Goal: Task Accomplishment & Management: Use online tool/utility

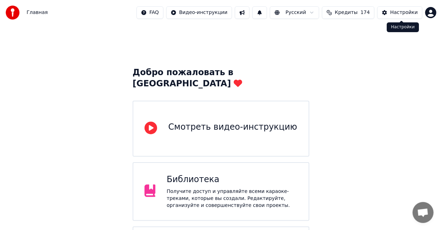
click at [404, 10] on div "Настройки" at bounding box center [404, 12] width 28 height 7
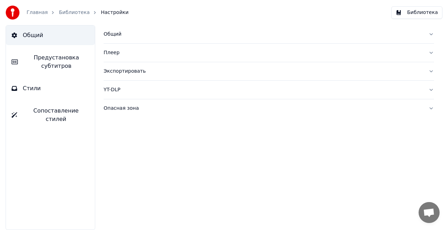
click at [116, 34] on div "Общий" at bounding box center [263, 34] width 319 height 7
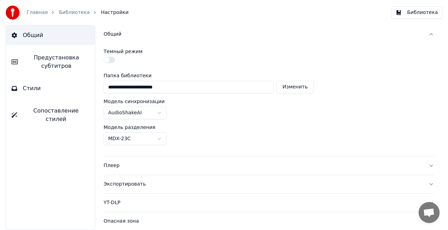
click at [129, 50] on label "Темный режим" at bounding box center [123, 51] width 39 height 5
click at [118, 35] on div "Общий" at bounding box center [263, 34] width 319 height 7
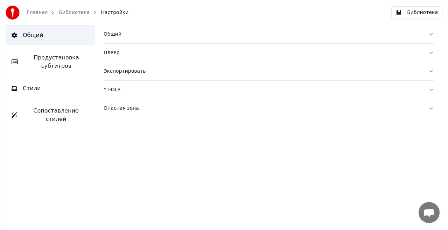
click at [125, 108] on div "Опасная зона" at bounding box center [263, 108] width 319 height 7
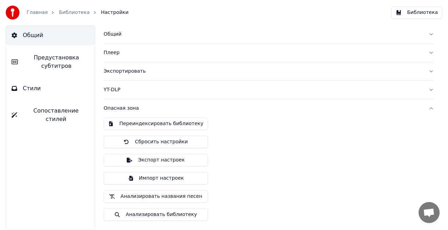
click at [125, 106] on div "Опасная зона" at bounding box center [263, 108] width 319 height 7
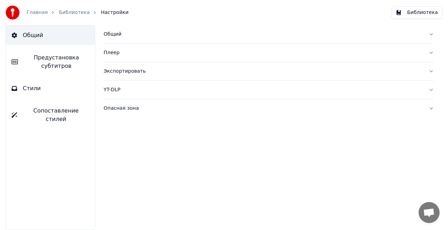
click at [32, 9] on div "Главная Библиотека Настройки" at bounding box center [67, 13] width 123 height 14
click at [32, 11] on link "Главная" at bounding box center [37, 12] width 21 height 7
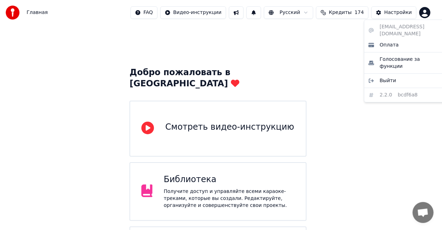
click at [435, 16] on html "Главная FAQ Видео-инструкции Русский Кредиты 174 Настройки Добро пожаловать в Y…" at bounding box center [221, 189] width 442 height 379
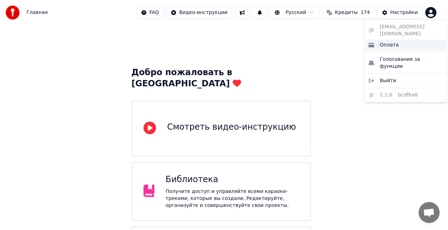
click at [411, 40] on div "Оплата" at bounding box center [406, 45] width 80 height 11
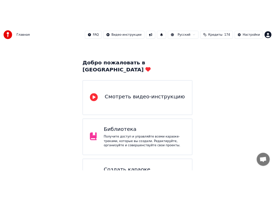
scroll to position [105, 0]
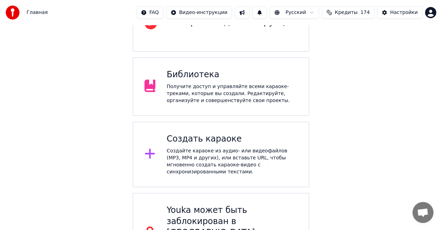
click at [223, 148] on div "Создайте караоке из аудио- или видеофайлов (MP3, MP4 и других), или вставьте UR…" at bounding box center [232, 162] width 131 height 28
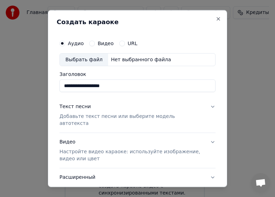
type input "**********"
click at [166, 116] on p "Добавьте текст песни или выберите модель автотекста" at bounding box center [131, 120] width 145 height 14
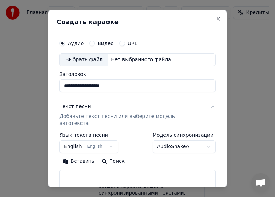
click at [81, 108] on div "Текст песни" at bounding box center [74, 106] width 31 height 7
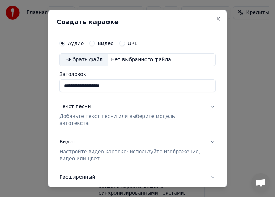
click at [81, 110] on div "Текст песни Добавьте текст песни или выберите модель автотекста" at bounding box center [131, 115] width 145 height 24
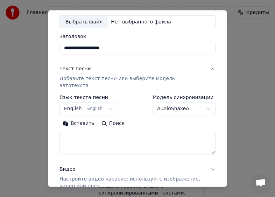
scroll to position [70, 0]
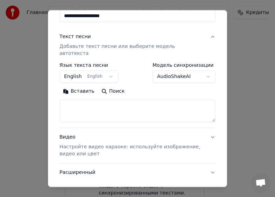
click at [86, 68] on body "Главная FAQ Видео-инструкции Русский Кредиты 174 Настройки Добро пожаловать в Y…" at bounding box center [134, 98] width 269 height 407
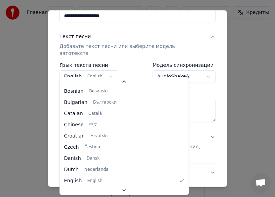
scroll to position [0, 0]
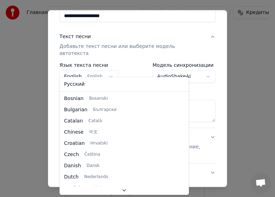
select select "**"
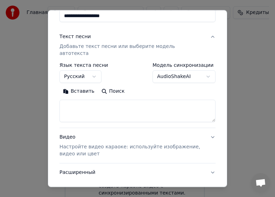
click at [82, 104] on textarea at bounding box center [137, 111] width 156 height 22
paste textarea "**********"
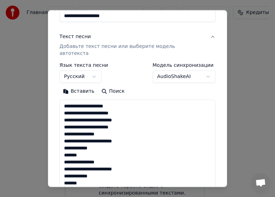
scroll to position [176, 0]
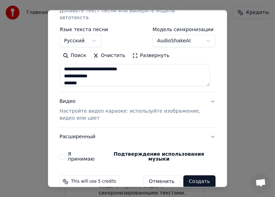
type textarea "**********"
click at [129, 108] on p "Настройте видео караоке: используйте изображение, видео или цвет" at bounding box center [131, 115] width 145 height 14
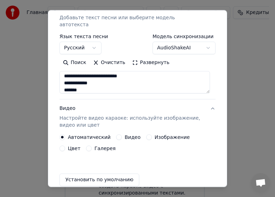
scroll to position [98, 0]
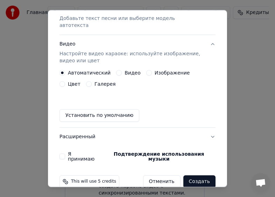
click at [125, 70] on label "Видео" at bounding box center [133, 72] width 16 height 5
click at [121, 70] on button "Видео" at bounding box center [119, 73] width 6 height 6
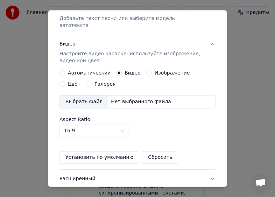
click at [117, 98] on div "Нет выбранного файла" at bounding box center [141, 101] width 66 height 7
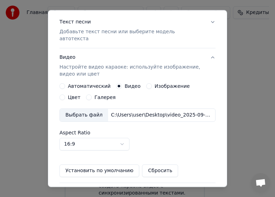
scroll to position [140, 0]
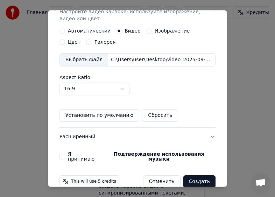
click at [85, 152] on label "Я принимаю Подтверждение использования музыки" at bounding box center [142, 157] width 148 height 10
click at [65, 154] on button "Я принимаю Подтверждение использования музыки" at bounding box center [62, 157] width 6 height 6
click at [196, 175] on button "Создать" at bounding box center [199, 181] width 32 height 13
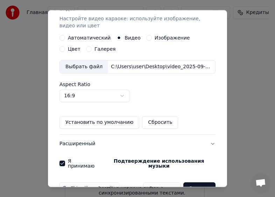
click at [195, 182] on button "Создать" at bounding box center [199, 188] width 32 height 13
click at [204, 182] on button "Создать" at bounding box center [199, 188] width 32 height 13
click at [201, 182] on button "Создать" at bounding box center [199, 188] width 32 height 13
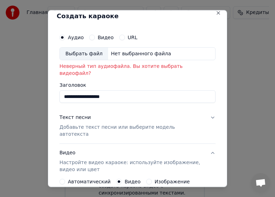
scroll to position [0, 0]
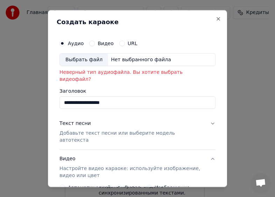
click at [141, 57] on div "Нет выбранного файла" at bounding box center [141, 59] width 66 height 7
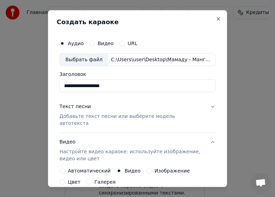
click at [206, 105] on button "Текст песни Добавьте текст песни или выберите модель автотекста" at bounding box center [137, 115] width 156 height 35
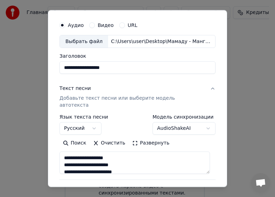
scroll to position [106, 0]
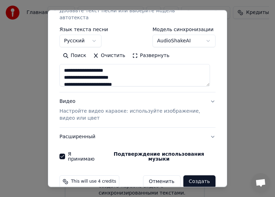
click at [199, 175] on button "Создать" at bounding box center [199, 181] width 32 height 13
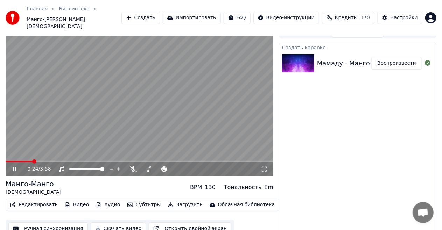
scroll to position [11, 0]
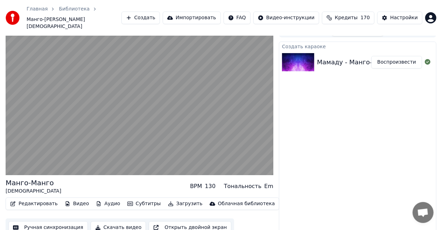
click at [42, 199] on button "Редактировать" at bounding box center [33, 204] width 53 height 10
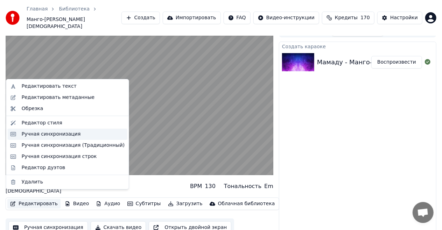
click at [71, 134] on div "Ручная синхронизация" at bounding box center [51, 134] width 59 height 7
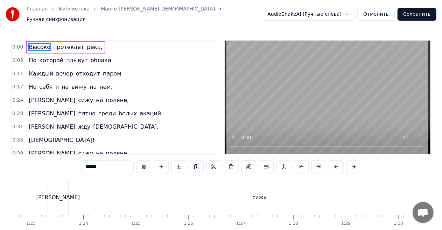
scroll to position [0, 4345]
click at [242, 195] on div "сижу" at bounding box center [251, 198] width 379 height 35
type input "****"
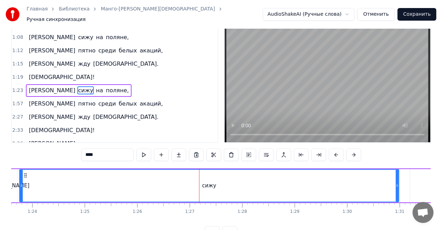
scroll to position [0, 4382]
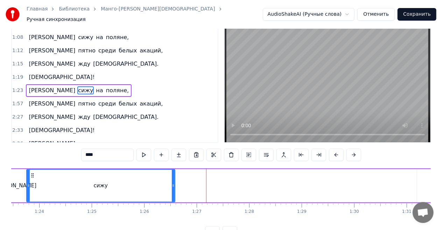
drag, startPoint x: 403, startPoint y: 181, endPoint x: 171, endPoint y: 181, distance: 231.7
click at [172, 183] on icon at bounding box center [173, 186] width 3 height 6
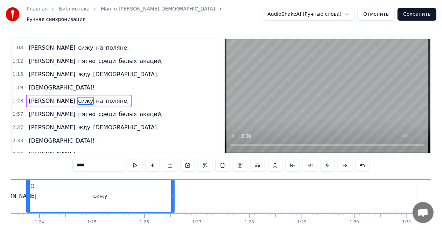
scroll to position [0, 0]
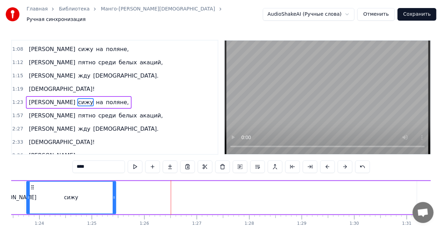
drag, startPoint x: 171, startPoint y: 194, endPoint x: 113, endPoint y: 194, distance: 58.1
click at [113, 195] on icon at bounding box center [114, 198] width 3 height 6
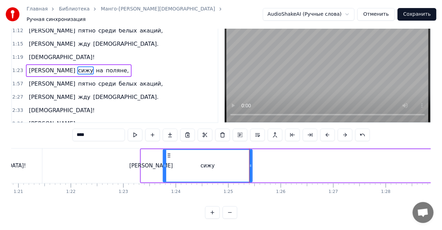
scroll to position [0, 4259]
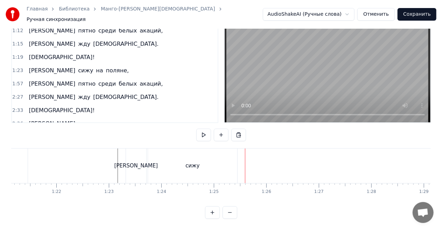
click at [229, 159] on div "сижу" at bounding box center [192, 166] width 89 height 35
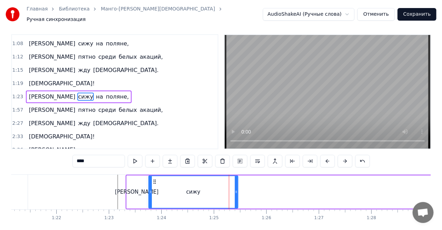
scroll to position [0, 0]
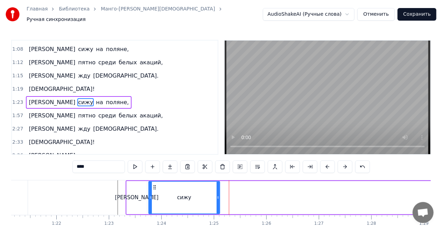
drag, startPoint x: 236, startPoint y: 194, endPoint x: 217, endPoint y: 194, distance: 18.9
click at [217, 195] on icon at bounding box center [218, 198] width 3 height 6
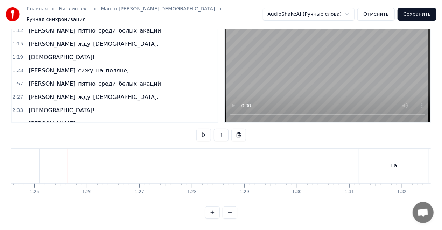
scroll to position [0, 4453]
click at [366, 164] on div "на" at bounding box center [380, 166] width 70 height 35
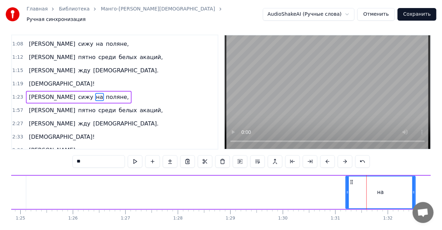
scroll to position [0, 0]
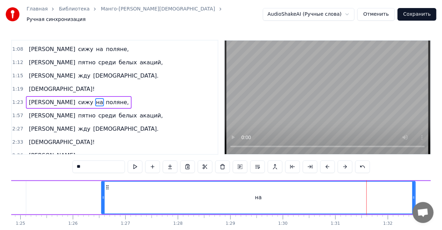
drag, startPoint x: 346, startPoint y: 194, endPoint x: 101, endPoint y: 195, distance: 244.3
click at [102, 195] on icon at bounding box center [103, 198] width 3 height 6
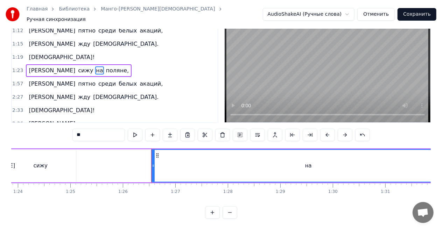
scroll to position [0, 4302]
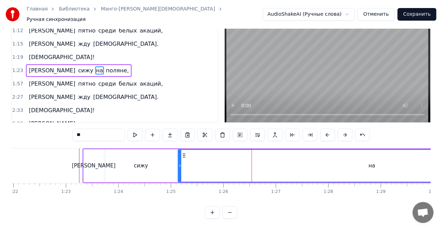
drag, startPoint x: 252, startPoint y: 161, endPoint x: 178, endPoint y: 160, distance: 73.9
click at [178, 163] on icon at bounding box center [179, 166] width 3 height 6
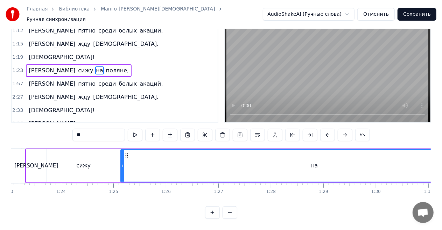
scroll to position [0, 4460]
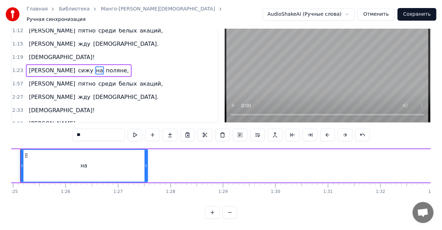
drag, startPoint x: 405, startPoint y: 160, endPoint x: 127, endPoint y: 162, distance: 277.9
click at [145, 163] on icon at bounding box center [146, 166] width 3 height 6
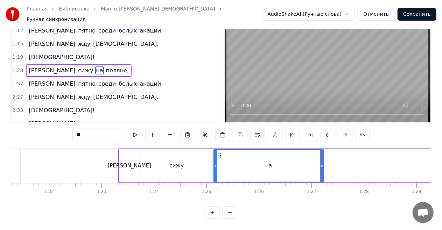
scroll to position [0, 4295]
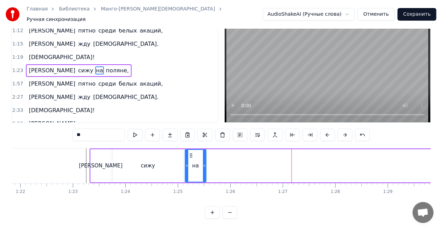
drag, startPoint x: 293, startPoint y: 160, endPoint x: 205, endPoint y: 164, distance: 87.9
click at [204, 163] on icon at bounding box center [204, 166] width 3 height 6
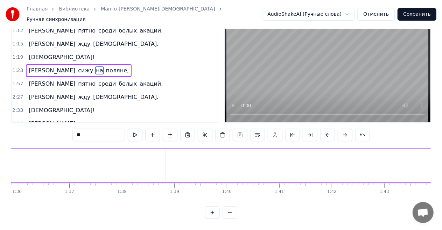
scroll to position [0, 5013]
type input "*******"
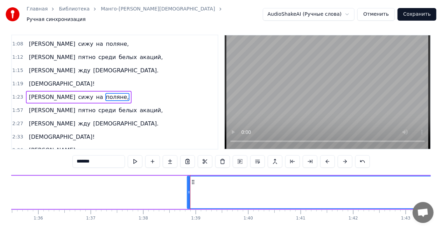
scroll to position [0, 0]
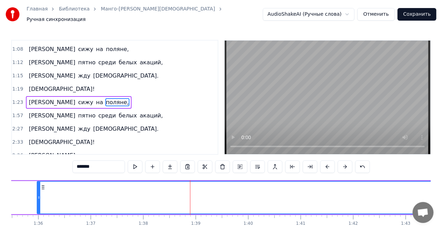
drag, startPoint x: 188, startPoint y: 193, endPoint x: 37, endPoint y: 197, distance: 150.2
click at [37, 197] on icon at bounding box center [38, 198] width 3 height 6
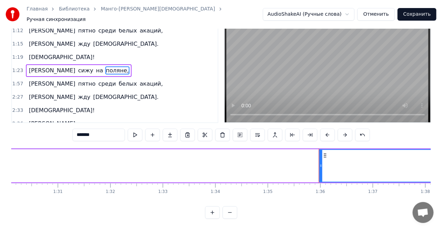
scroll to position [0, 4716]
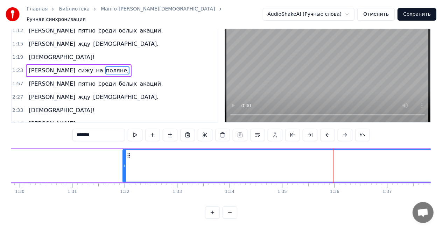
drag, startPoint x: 334, startPoint y: 160, endPoint x: 122, endPoint y: 157, distance: 211.0
click at [123, 163] on icon at bounding box center [124, 166] width 3 height 6
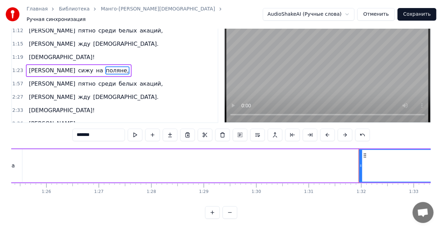
scroll to position [0, 4494]
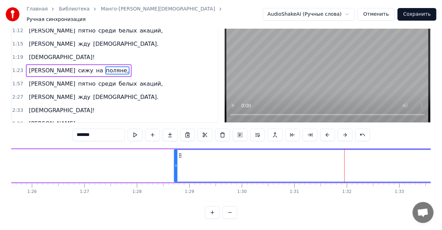
drag, startPoint x: 347, startPoint y: 160, endPoint x: 149, endPoint y: 159, distance: 197.4
click at [175, 163] on icon at bounding box center [176, 166] width 3 height 6
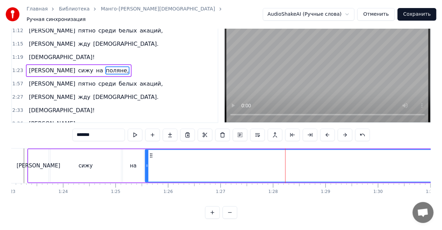
drag, startPoint x: 286, startPoint y: 159, endPoint x: 147, endPoint y: 160, distance: 138.6
click at [147, 163] on icon at bounding box center [147, 166] width 3 height 6
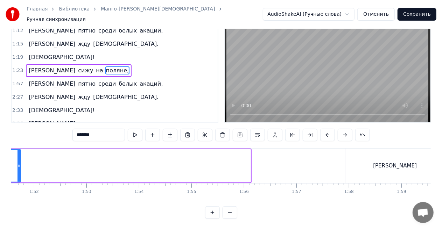
drag, startPoint x: 248, startPoint y: 160, endPoint x: 20, endPoint y: 167, distance: 229.0
click at [20, 167] on div at bounding box center [18, 166] width 3 height 32
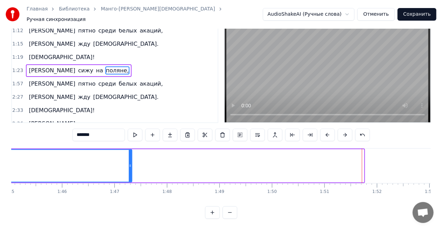
drag, startPoint x: 361, startPoint y: 159, endPoint x: 112, endPoint y: 155, distance: 248.8
click at [129, 155] on div at bounding box center [130, 166] width 3 height 32
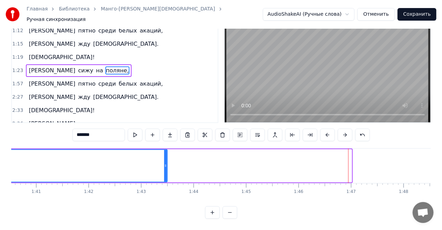
drag, startPoint x: 350, startPoint y: 158, endPoint x: 157, endPoint y: 156, distance: 192.1
click at [164, 156] on div at bounding box center [165, 166] width 3 height 32
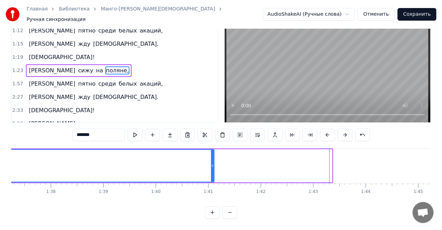
drag, startPoint x: 330, startPoint y: 159, endPoint x: 136, endPoint y: 160, distance: 194.2
click at [211, 163] on icon at bounding box center [212, 166] width 3 height 6
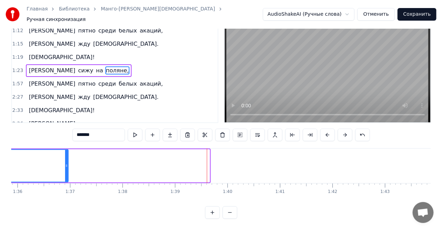
drag, startPoint x: 207, startPoint y: 162, endPoint x: 62, endPoint y: 163, distance: 144.9
click at [65, 163] on div at bounding box center [66, 166] width 3 height 32
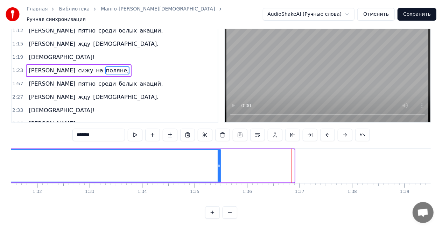
drag, startPoint x: 293, startPoint y: 159, endPoint x: 143, endPoint y: 157, distance: 149.4
click at [218, 163] on icon at bounding box center [219, 166] width 3 height 6
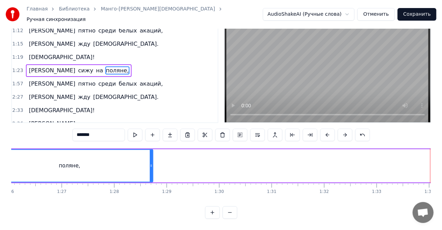
drag, startPoint x: 430, startPoint y: 159, endPoint x: 148, endPoint y: 157, distance: 282.4
click at [150, 163] on icon at bounding box center [151, 166] width 3 height 6
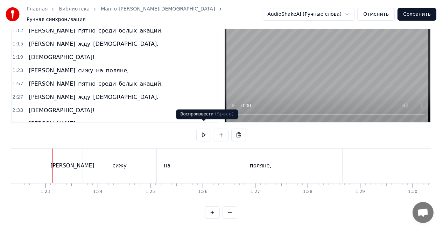
click at [204, 129] on button at bounding box center [203, 135] width 15 height 13
click at [339, 157] on div "поляне," at bounding box center [260, 166] width 163 height 35
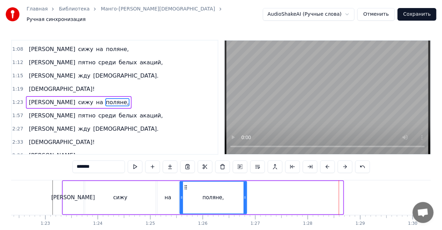
drag, startPoint x: 341, startPoint y: 191, endPoint x: 245, endPoint y: 191, distance: 96.2
click at [245, 191] on div at bounding box center [245, 198] width 3 height 32
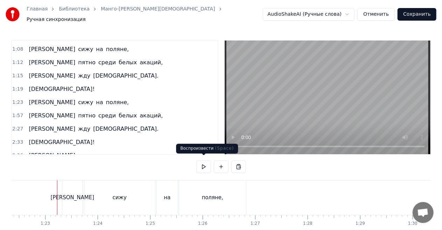
click at [201, 161] on button at bounding box center [203, 167] width 15 height 13
click at [202, 165] on button at bounding box center [203, 167] width 15 height 13
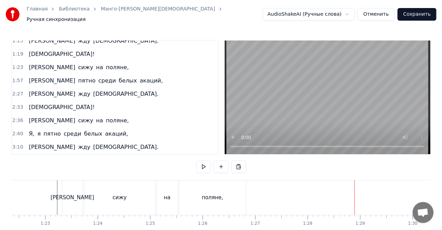
click at [17, 77] on span "1:57" at bounding box center [17, 80] width 11 height 7
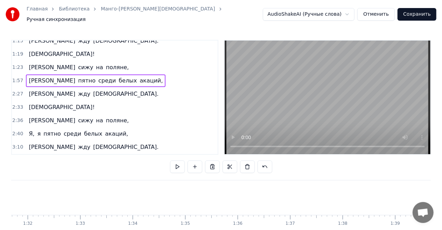
click at [17, 77] on span "1:57" at bounding box center [17, 80] width 11 height 7
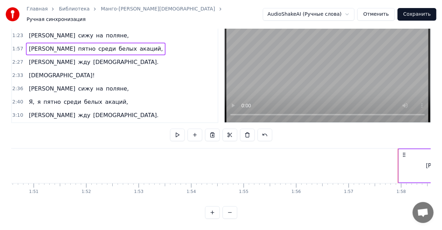
scroll to position [0, 5826]
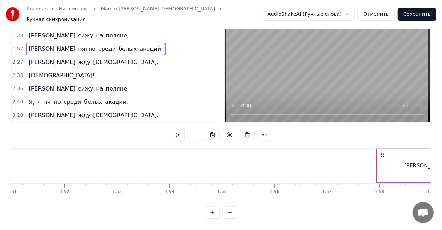
click at [27, 96] on div "Я, я пятно среди белых акаций," at bounding box center [78, 102] width 105 height 13
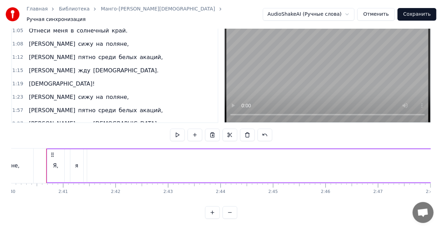
scroll to position [176, 0]
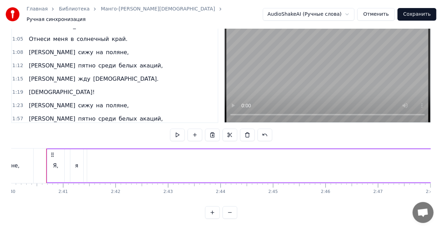
click at [26, 59] on div "Я пятно среди белых акаций," at bounding box center [96, 65] width 140 height 13
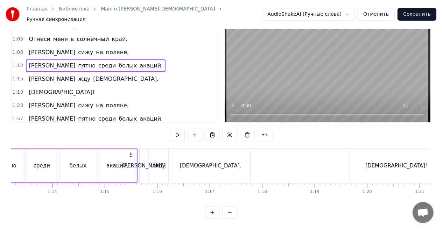
scroll to position [0, 3772]
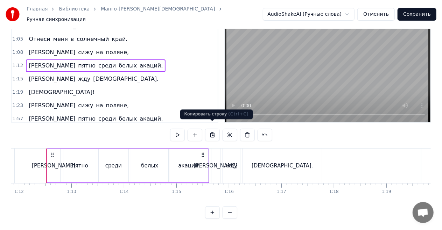
click at [212, 129] on button at bounding box center [212, 135] width 15 height 13
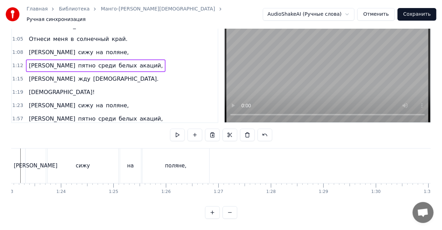
scroll to position [0, 4389]
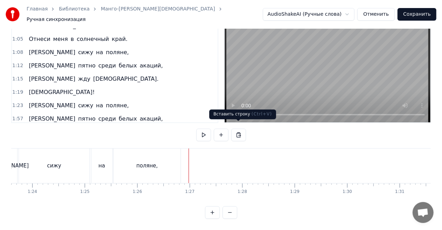
click at [237, 129] on button at bounding box center [238, 135] width 15 height 13
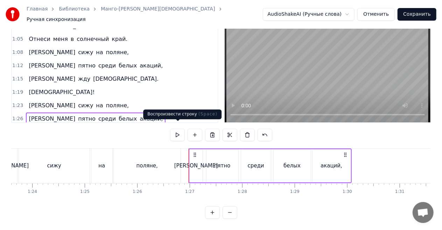
click at [180, 129] on button at bounding box center [177, 135] width 15 height 13
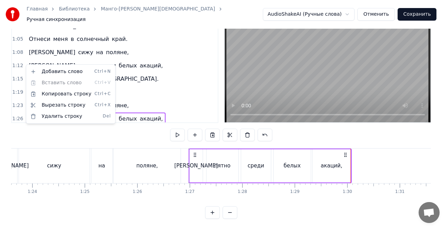
click at [25, 64] on html "Главная Библиотека Манго-Манго • Мамаду Ручная синхронизация AudioShakeAI (Ручн…" at bounding box center [224, 99] width 448 height 262
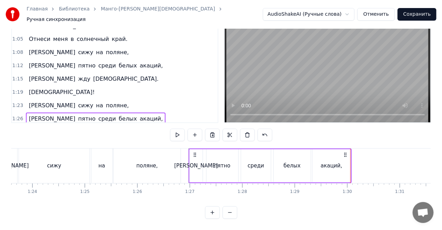
click at [26, 73] on div "Я жду [DEMOGRAPHIC_DATA]." at bounding box center [93, 79] width 135 height 13
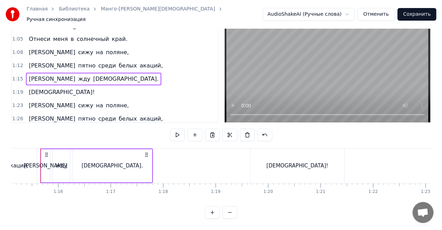
scroll to position [0, 3936]
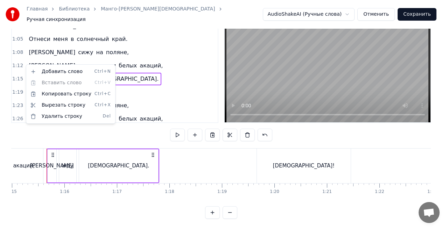
click at [25, 64] on html "Главная Библиотека Манго-Манго • Мамаду Ручная синхронизация AudioShakeAI (Ручн…" at bounding box center [224, 99] width 448 height 262
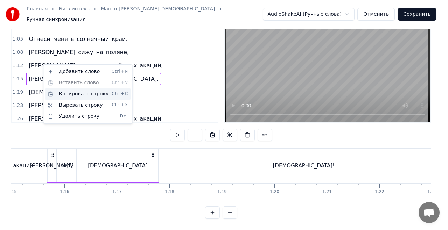
click at [83, 95] on div "Копировать строку Ctrl+C" at bounding box center [88, 94] width 86 height 11
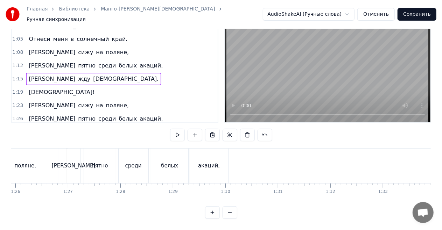
scroll to position [0, 4517]
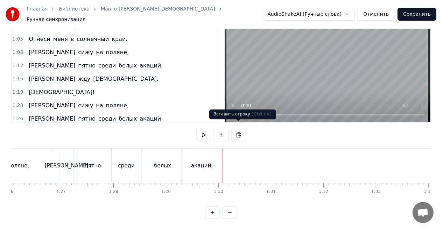
click at [236, 130] on button at bounding box center [238, 135] width 15 height 13
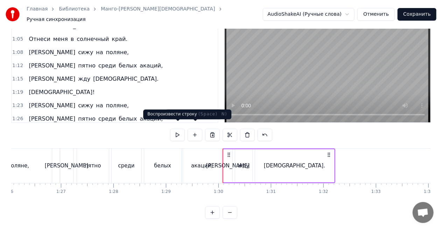
click at [177, 129] on button at bounding box center [177, 135] width 15 height 13
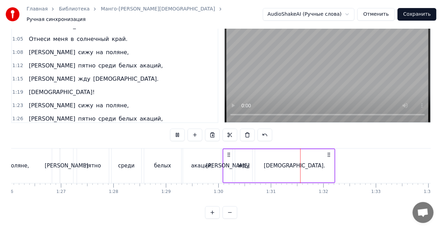
click at [177, 129] on button at bounding box center [177, 135] width 15 height 13
click at [166, 139] on div "0:00 Высоко протекает река, 0:05 По которой плывут облака. 0:11 Каждый вечер от…" at bounding box center [221, 113] width 420 height 211
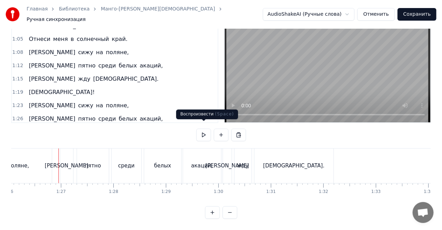
click at [202, 129] on button at bounding box center [203, 135] width 15 height 13
click at [329, 158] on div "[DEMOGRAPHIC_DATA]." at bounding box center [293, 166] width 79 height 35
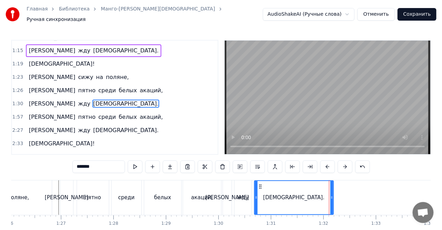
scroll to position [237, 0]
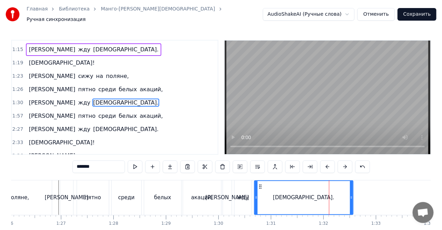
drag, startPoint x: 332, startPoint y: 193, endPoint x: 351, endPoint y: 194, distance: 19.3
click at [351, 195] on icon at bounding box center [351, 198] width 3 height 6
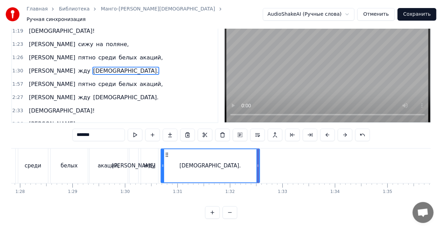
scroll to position [0, 4618]
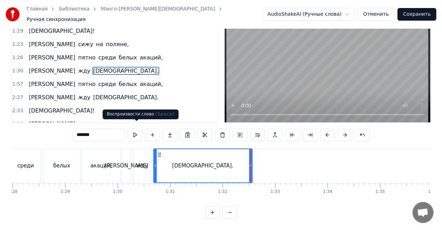
click at [137, 129] on button at bounding box center [135, 135] width 15 height 13
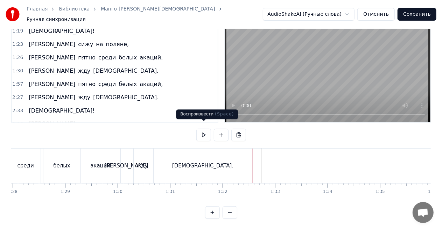
click at [205, 129] on button at bounding box center [203, 135] width 15 height 13
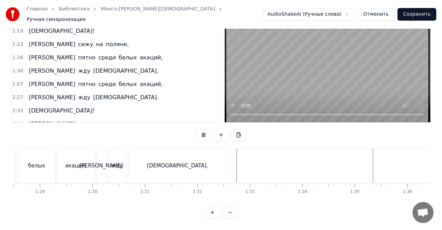
click at [205, 129] on button at bounding box center [203, 135] width 15 height 13
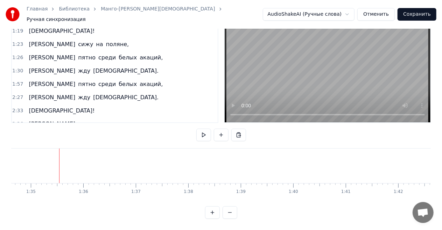
scroll to position [0, 4974]
click at [26, 105] on div "[DEMOGRAPHIC_DATA]!" at bounding box center [61, 111] width 71 height 13
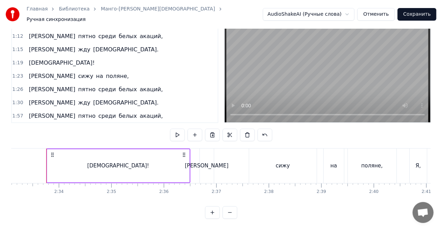
scroll to position [202, 0]
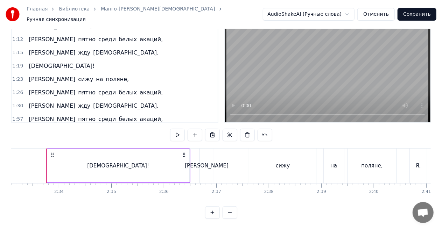
click at [26, 60] on div "[DEMOGRAPHIC_DATA]!" at bounding box center [61, 66] width 71 height 13
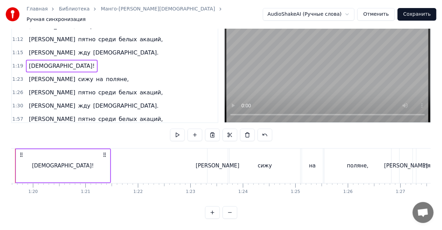
scroll to position [0, 4146]
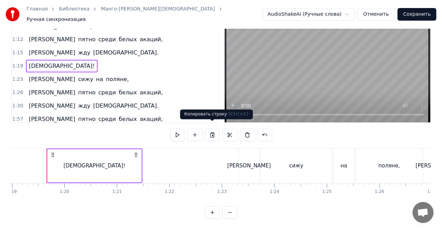
click at [216, 129] on button at bounding box center [212, 135] width 15 height 13
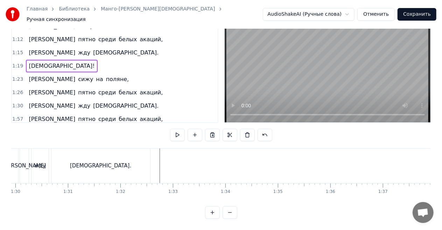
scroll to position [0, 4727]
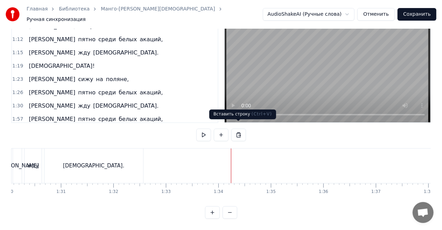
click at [237, 129] on button at bounding box center [238, 135] width 15 height 13
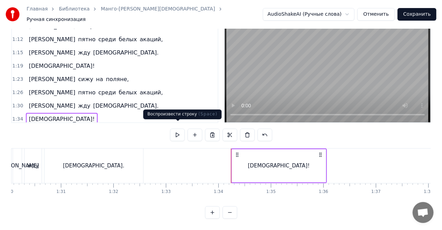
click at [178, 129] on button at bounding box center [177, 135] width 15 height 13
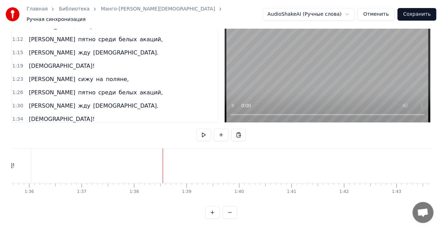
scroll to position [0, 5029]
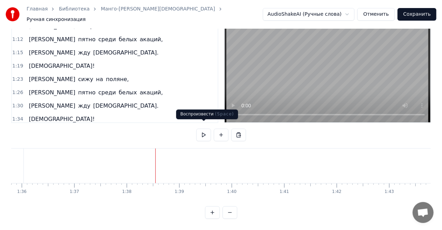
click at [203, 130] on button at bounding box center [203, 135] width 15 height 13
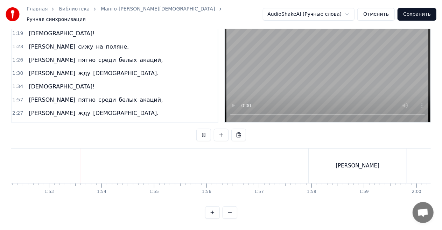
scroll to position [0, 5902]
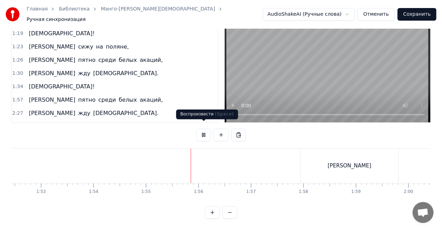
click at [205, 129] on button at bounding box center [203, 135] width 15 height 13
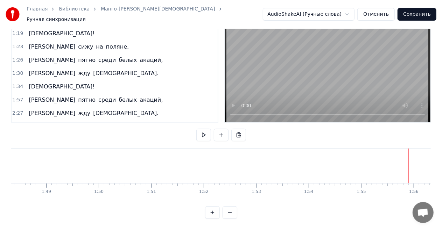
scroll to position [0, 5673]
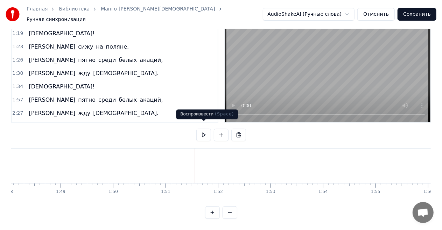
click at [204, 129] on button at bounding box center [203, 135] width 15 height 13
click at [201, 129] on button at bounding box center [203, 135] width 15 height 13
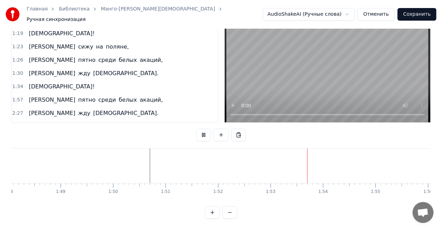
click at [201, 129] on button at bounding box center [203, 135] width 15 height 13
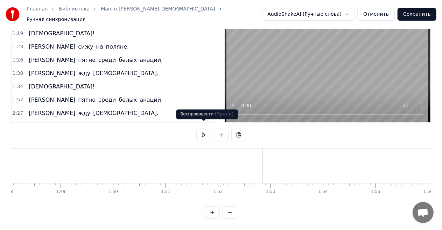
click at [203, 129] on button at bounding box center [203, 135] width 15 height 13
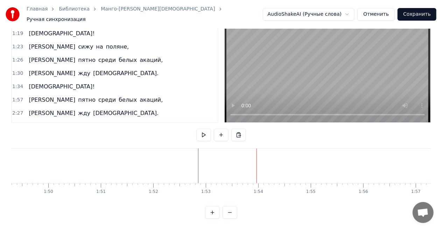
scroll to position [0, 5744]
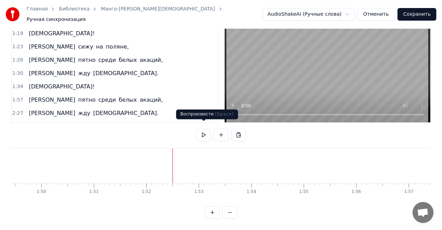
click at [204, 129] on button at bounding box center [203, 135] width 15 height 13
click at [203, 129] on button at bounding box center [203, 135] width 15 height 13
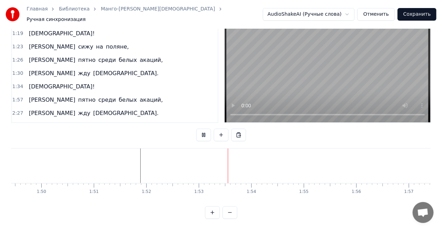
click at [203, 129] on button at bounding box center [203, 135] width 15 height 13
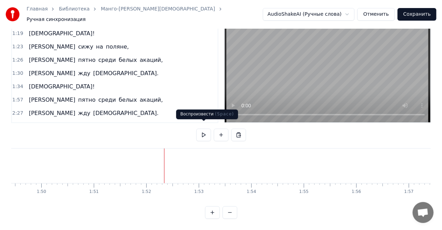
click at [204, 129] on button at bounding box center [203, 135] width 15 height 13
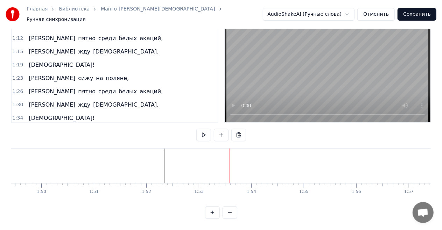
scroll to position [199, 0]
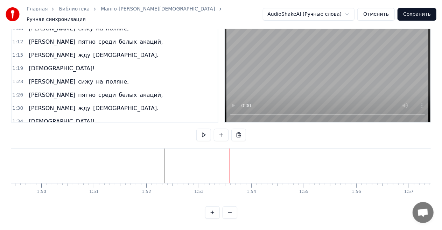
click at [26, 76] on div "Я сижу на поляне," at bounding box center [79, 82] width 106 height 13
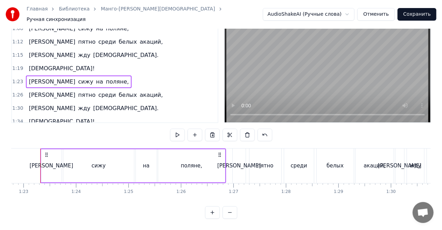
scroll to position [0, 4339]
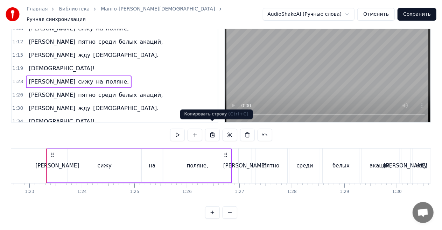
click at [213, 129] on button at bounding box center [212, 135] width 15 height 13
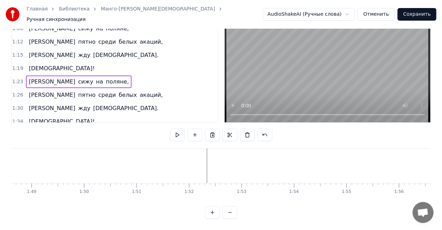
scroll to position [0, 5737]
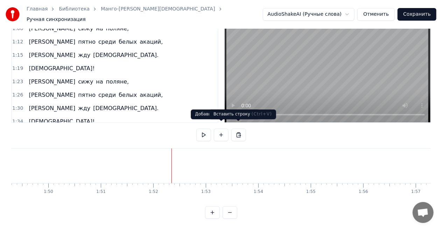
click at [239, 132] on button at bounding box center [238, 135] width 15 height 13
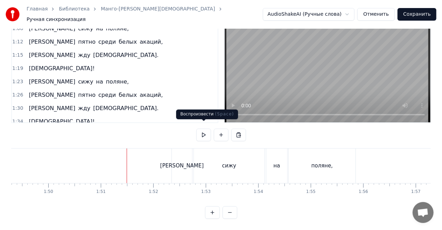
click at [199, 129] on button at bounding box center [203, 135] width 15 height 13
click at [177, 158] on div "[PERSON_NAME]" at bounding box center [182, 166] width 20 height 35
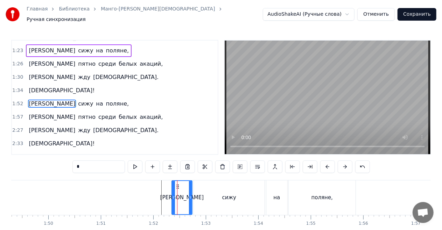
scroll to position [263, 0]
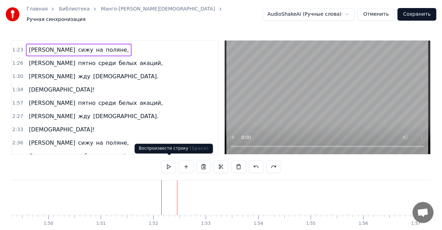
click at [171, 164] on button at bounding box center [168, 167] width 15 height 13
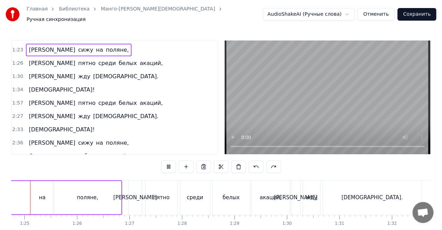
scroll to position [0, 4420]
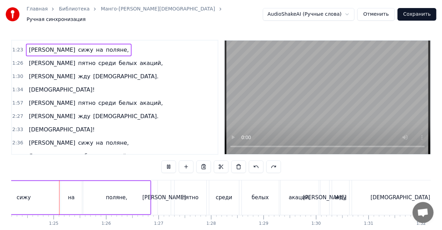
click at [170, 164] on button at bounding box center [168, 167] width 15 height 13
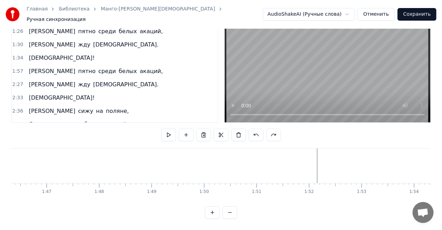
scroll to position [0, 5589]
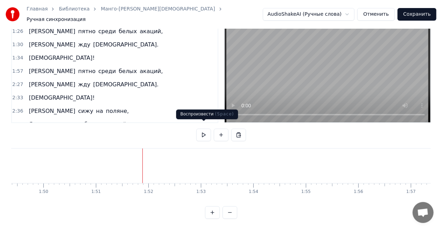
click at [202, 129] on button at bounding box center [203, 135] width 15 height 13
click at [206, 129] on button at bounding box center [203, 135] width 15 height 13
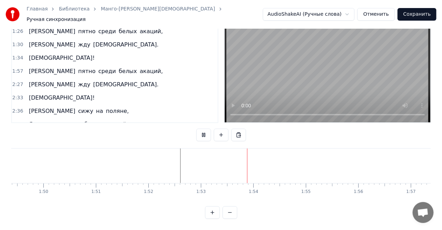
click at [206, 129] on button at bounding box center [203, 135] width 15 height 13
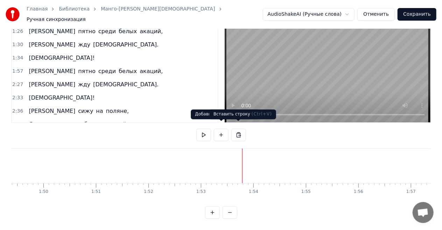
click at [234, 129] on button at bounding box center [238, 135] width 15 height 13
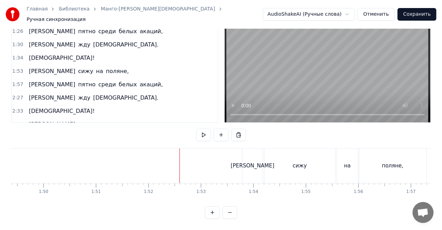
click at [181, 128] on div "0:00 Высоко протекает река, 0:05 По которой плывут облака. 0:11 Каждый вечер от…" at bounding box center [221, 113] width 420 height 211
click at [206, 130] on button at bounding box center [203, 135] width 15 height 13
click at [205, 129] on button at bounding box center [203, 135] width 15 height 13
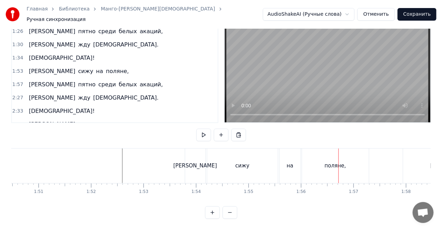
scroll to position [0, 5807]
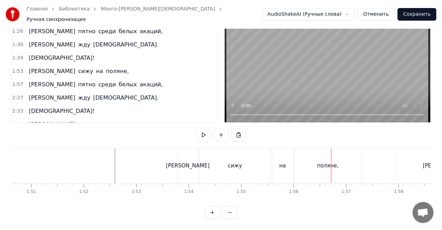
click at [346, 155] on div "поляне," at bounding box center [328, 166] width 67 height 35
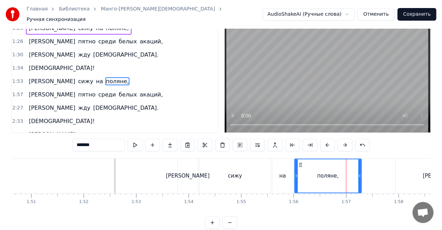
scroll to position [0, 0]
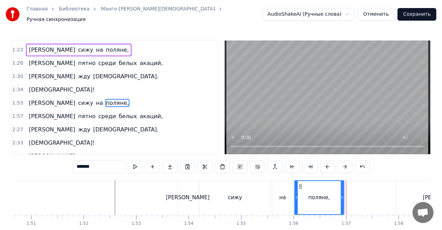
drag, startPoint x: 359, startPoint y: 191, endPoint x: 342, endPoint y: 192, distance: 17.5
click at [342, 192] on div at bounding box center [342, 197] width 3 height 33
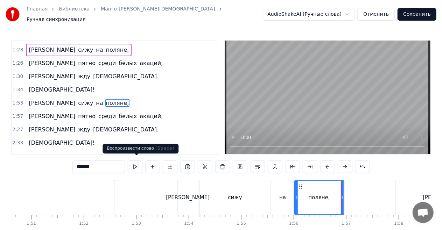
click at [137, 164] on button at bounding box center [135, 167] width 15 height 13
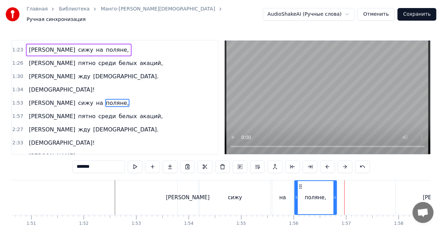
drag, startPoint x: 343, startPoint y: 194, endPoint x: 335, endPoint y: 194, distance: 7.3
click at [335, 195] on icon at bounding box center [335, 198] width 3 height 6
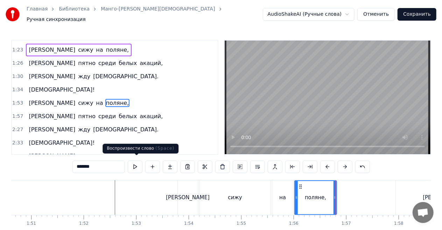
click at [141, 164] on button at bounding box center [135, 167] width 15 height 13
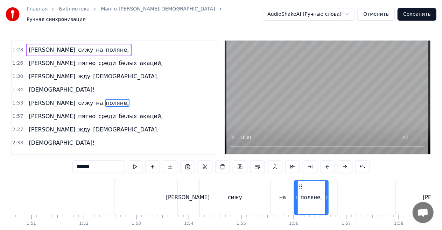
drag, startPoint x: 335, startPoint y: 194, endPoint x: 326, endPoint y: 194, distance: 8.4
click at [326, 195] on icon at bounding box center [326, 198] width 3 height 6
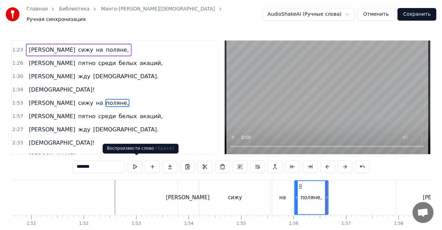
click at [142, 161] on button at bounding box center [135, 167] width 15 height 13
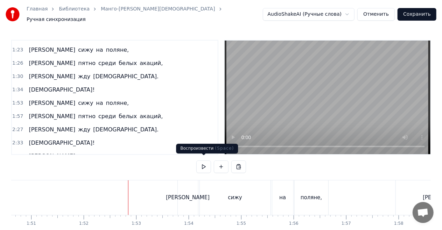
click at [201, 165] on button at bounding box center [203, 167] width 15 height 13
click at [183, 187] on div "[PERSON_NAME]" at bounding box center [188, 198] width 20 height 35
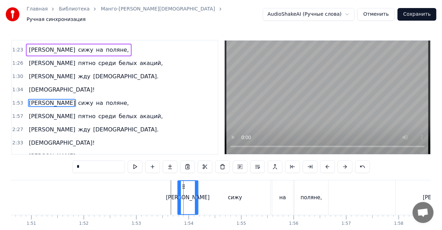
click at [203, 192] on div "сижу" at bounding box center [235, 198] width 71 height 35
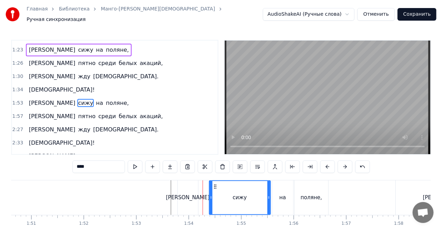
drag, startPoint x: 202, startPoint y: 195, endPoint x: 211, endPoint y: 195, distance: 9.5
click at [211, 195] on icon at bounding box center [211, 198] width 3 height 6
click at [188, 194] on div "[PERSON_NAME]" at bounding box center [188, 198] width 44 height 8
type input "*"
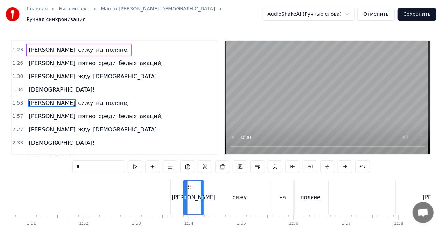
drag, startPoint x: 183, startPoint y: 182, endPoint x: 190, endPoint y: 183, distance: 6.3
click at [190, 184] on icon at bounding box center [190, 187] width 6 height 6
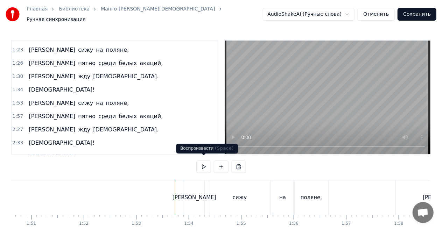
click at [208, 164] on button at bounding box center [203, 167] width 15 height 13
click at [207, 163] on button at bounding box center [203, 167] width 15 height 13
click at [192, 189] on div "[PERSON_NAME]" at bounding box center [194, 198] width 20 height 35
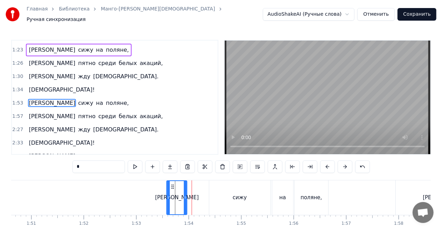
drag, startPoint x: 190, startPoint y: 185, endPoint x: 173, endPoint y: 184, distance: 17.5
click at [173, 184] on icon at bounding box center [173, 187] width 6 height 6
click at [233, 190] on div "сижу" at bounding box center [239, 198] width 61 height 35
type input "****"
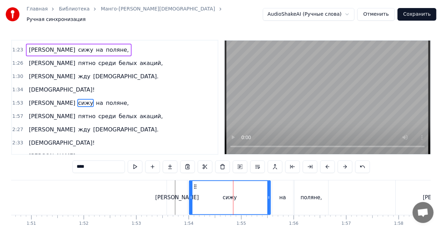
drag, startPoint x: 211, startPoint y: 191, endPoint x: 191, endPoint y: 190, distance: 20.0
click at [191, 190] on div at bounding box center [191, 197] width 3 height 33
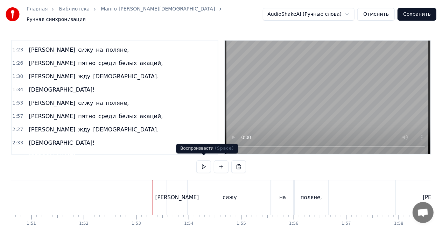
click at [202, 164] on button at bounding box center [203, 167] width 15 height 13
click at [218, 197] on div "сижу" at bounding box center [229, 198] width 81 height 35
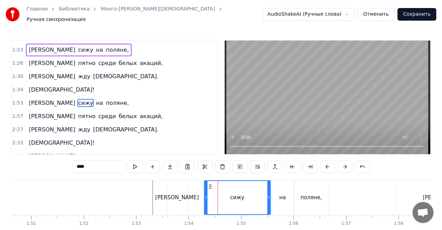
drag, startPoint x: 191, startPoint y: 193, endPoint x: 206, endPoint y: 194, distance: 15.1
click at [206, 195] on icon at bounding box center [206, 198] width 3 height 6
drag, startPoint x: 205, startPoint y: 194, endPoint x: 193, endPoint y: 193, distance: 11.6
click at [193, 195] on icon at bounding box center [194, 198] width 3 height 6
click at [192, 195] on icon at bounding box center [192, 198] width 3 height 6
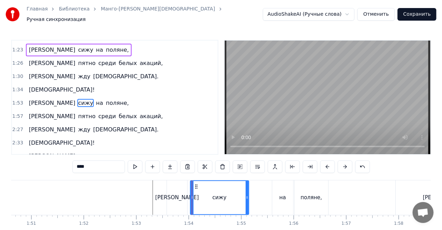
drag, startPoint x: 268, startPoint y: 194, endPoint x: 246, endPoint y: 194, distance: 21.7
click at [246, 195] on icon at bounding box center [247, 198] width 3 height 6
click at [281, 194] on div "на" at bounding box center [282, 198] width 7 height 8
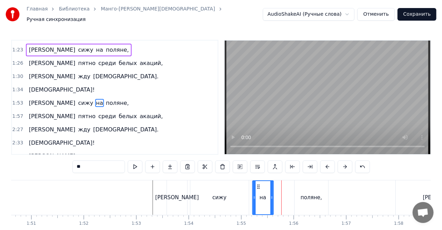
drag, startPoint x: 275, startPoint y: 183, endPoint x: 257, endPoint y: 182, distance: 18.6
click at [257, 184] on icon at bounding box center [259, 187] width 6 height 6
click at [296, 192] on div "поляне," at bounding box center [312, 198] width 34 height 35
type input "*******"
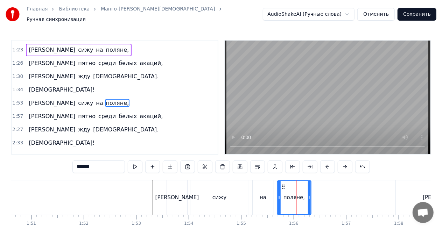
drag, startPoint x: 300, startPoint y: 183, endPoint x: 282, endPoint y: 183, distance: 17.2
click at [282, 184] on icon at bounding box center [284, 187] width 6 height 6
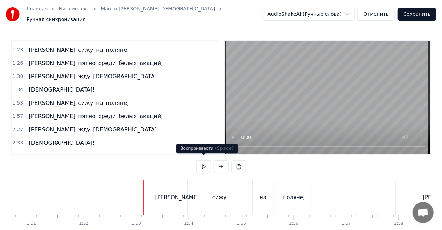
click at [199, 166] on button at bounding box center [203, 167] width 15 height 13
click at [202, 163] on button at bounding box center [203, 167] width 15 height 13
click at [205, 164] on button at bounding box center [203, 167] width 15 height 13
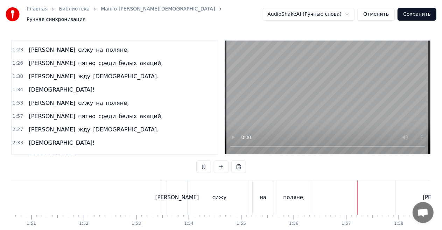
click at [205, 164] on button at bounding box center [203, 167] width 15 height 13
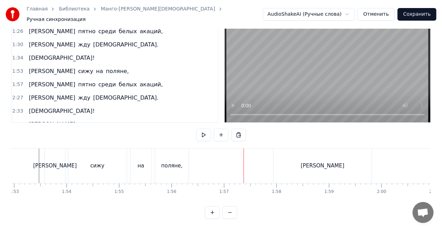
scroll to position [0, 5943]
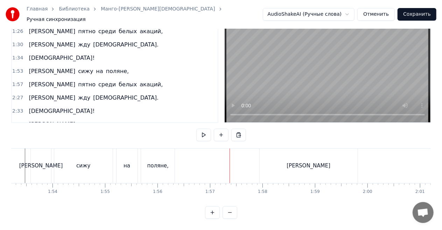
click at [303, 163] on div "[PERSON_NAME]" at bounding box center [309, 166] width 98 height 35
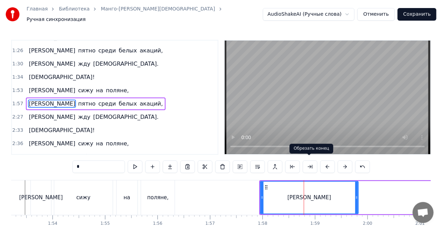
scroll to position [276, 0]
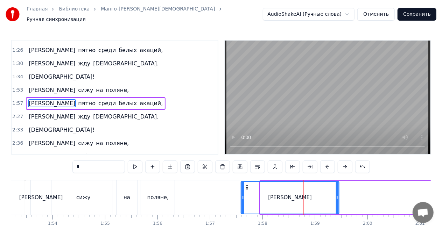
drag, startPoint x: 266, startPoint y: 184, endPoint x: 246, endPoint y: 184, distance: 19.6
click at [246, 185] on icon at bounding box center [247, 188] width 6 height 6
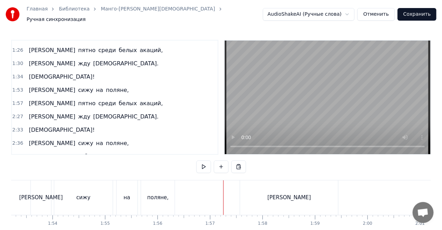
click at [199, 194] on div at bounding box center [338, 198] width 12541 height 35
click at [265, 193] on div "[PERSON_NAME]" at bounding box center [289, 198] width 98 height 35
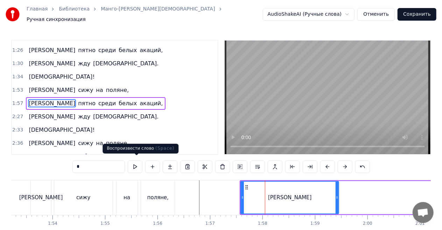
click at [136, 163] on button at bounding box center [135, 167] width 15 height 13
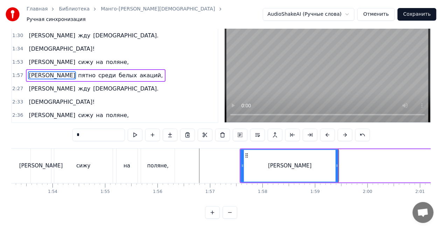
scroll to position [269, 0]
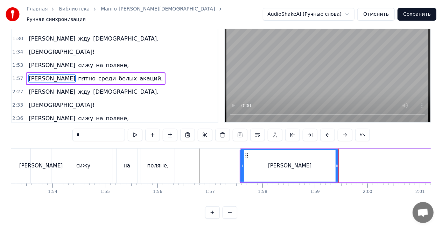
click at [26, 112] on div "Я сижу на поляне," at bounding box center [79, 118] width 106 height 13
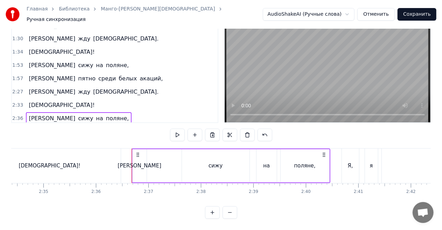
scroll to position [0, 8190]
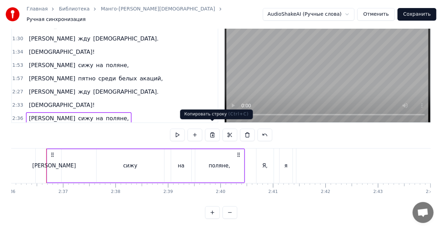
click at [214, 129] on button at bounding box center [212, 135] width 15 height 13
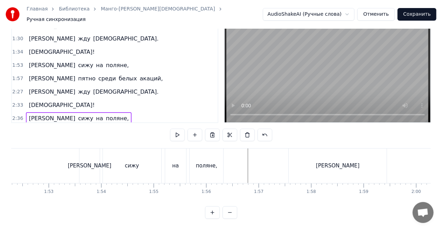
scroll to position [0, 5887]
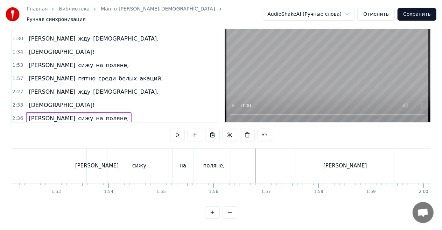
click at [253, 149] on div at bounding box center [394, 166] width 12541 height 35
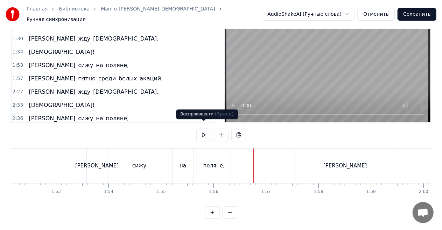
click at [206, 129] on button at bounding box center [203, 135] width 15 height 13
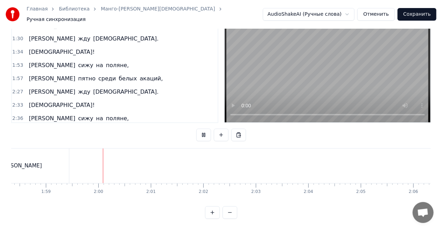
scroll to position [0, 6244]
click at [206, 129] on button at bounding box center [203, 135] width 15 height 13
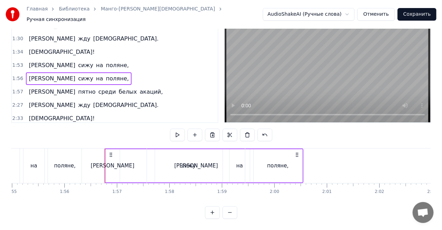
click at [99, 149] on div at bounding box center [245, 166] width 12541 height 35
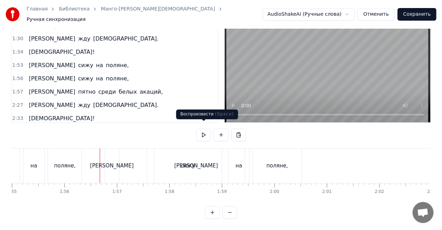
click at [203, 129] on button at bounding box center [203, 135] width 15 height 13
click at [125, 12] on link "Манго-[PERSON_NAME][DEMOGRAPHIC_DATA]" at bounding box center [158, 9] width 114 height 7
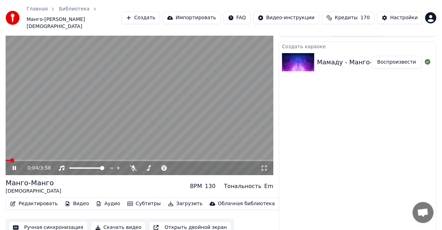
click at [142, 160] on span at bounding box center [140, 160] width 268 height 1
click at [181, 153] on video at bounding box center [140, 100] width 268 height 150
click at [181, 160] on span at bounding box center [140, 160] width 268 height 1
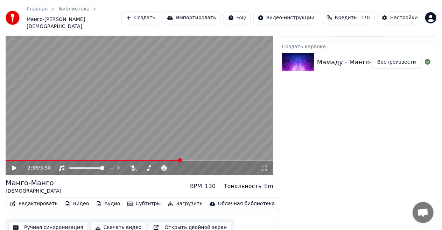
click at [206, 110] on video at bounding box center [140, 100] width 268 height 150
click at [198, 160] on span at bounding box center [140, 160] width 268 height 1
click at [212, 160] on span at bounding box center [140, 160] width 268 height 1
click at [222, 160] on span at bounding box center [140, 160] width 268 height 1
click at [231, 160] on span at bounding box center [140, 160] width 268 height 1
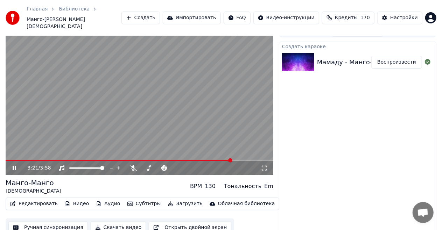
click at [239, 160] on span at bounding box center [140, 160] width 268 height 1
click at [249, 160] on span at bounding box center [140, 160] width 268 height 1
click at [205, 160] on span at bounding box center [129, 160] width 246 height 1
click at [190, 160] on span at bounding box center [106, 160] width 200 height 1
click at [179, 160] on span at bounding box center [93, 160] width 174 height 1
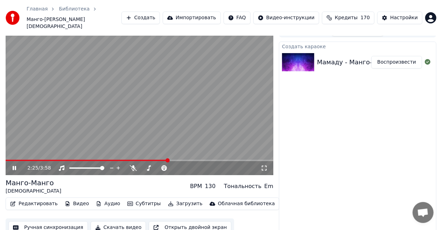
click at [168, 160] on span at bounding box center [87, 160] width 162 height 1
click at [153, 160] on span at bounding box center [87, 160] width 162 height 1
click at [143, 160] on span at bounding box center [75, 160] width 138 height 1
click at [131, 160] on span at bounding box center [69, 160] width 126 height 1
click at [43, 199] on button "Редактировать" at bounding box center [33, 204] width 53 height 10
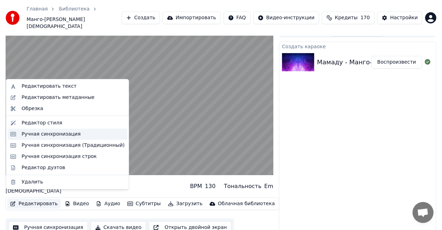
click at [70, 135] on div "Ручная синхронизация" at bounding box center [51, 134] width 59 height 7
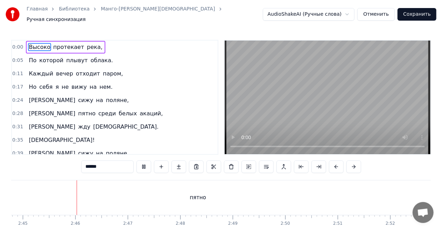
scroll to position [0, 8650]
click at [37, 9] on div "Главная Библиотека Манго-Манго • Мамаду Ручная синхронизация" at bounding box center [134, 14] width 257 height 17
click at [38, 13] on link "Главная" at bounding box center [37, 9] width 21 height 7
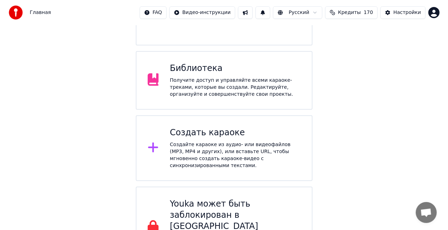
scroll to position [113, 0]
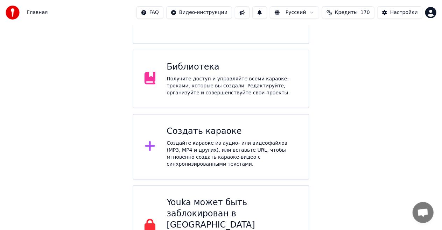
click at [208, 126] on div "Создать караоке" at bounding box center [232, 131] width 131 height 11
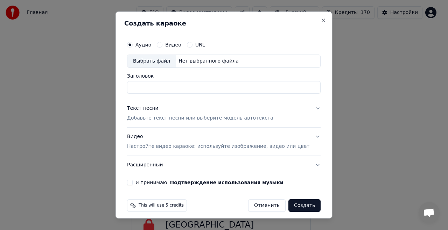
click at [197, 115] on p "Добавьте текст песни или выберите модель автотекста" at bounding box center [200, 118] width 146 height 7
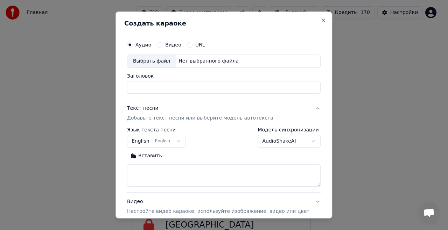
click at [159, 142] on body "Главная FAQ Видео-инструкции Русский Кредиты 170 Настройки Добро пожаловать в Y…" at bounding box center [221, 76] width 442 height 379
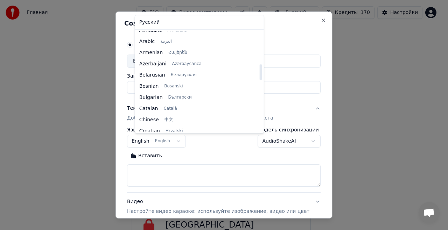
scroll to position [0, 0]
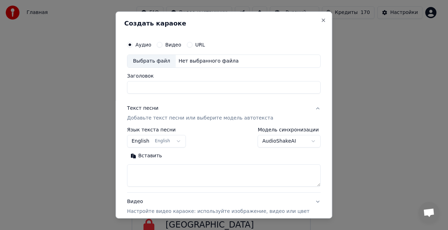
click at [210, 155] on body "Главная FAQ Видео-инструкции Русский Кредиты 170 Настройки Добро пожаловать в Y…" at bounding box center [221, 76] width 442 height 379
click at [178, 173] on textarea at bounding box center [224, 175] width 194 height 22
paste textarea "**********"
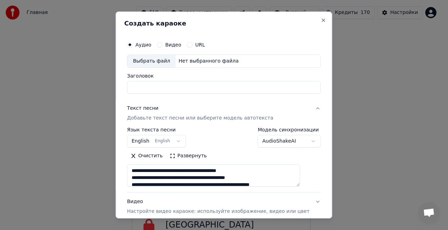
type textarea "**********"
click at [178, 134] on div "**********" at bounding box center [156, 137] width 59 height 20
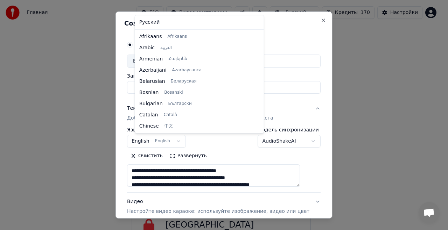
click at [151, 138] on body "Главная FAQ Видео-инструкции Русский Кредиты 170 Настройки Добро пожаловать в Y…" at bounding box center [221, 76] width 442 height 379
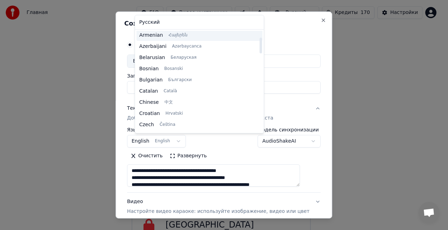
scroll to position [21, 0]
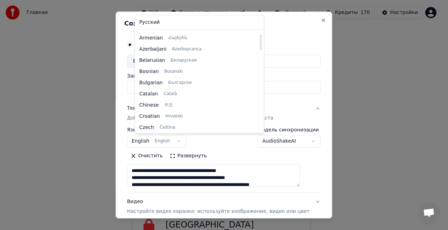
select select "**"
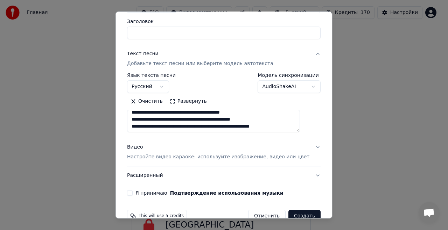
scroll to position [35, 0]
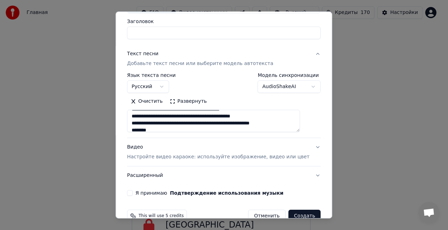
click at [188, 102] on button "Развернуть" at bounding box center [188, 101] width 44 height 11
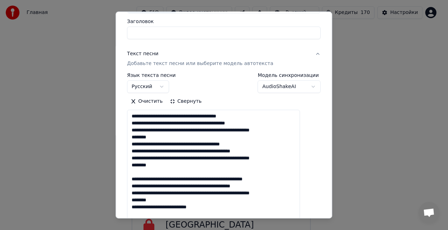
drag, startPoint x: 161, startPoint y: 144, endPoint x: 139, endPoint y: 143, distance: 21.7
click at [139, 143] on textarea "**********" at bounding box center [213, 172] width 173 height 125
drag, startPoint x: 139, startPoint y: 128, endPoint x: 159, endPoint y: 136, distance: 20.7
click at [159, 136] on textarea "**********" at bounding box center [213, 172] width 173 height 125
drag, startPoint x: 139, startPoint y: 143, endPoint x: 155, endPoint y: 144, distance: 16.1
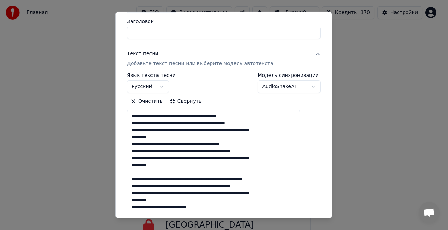
click at [155, 144] on textarea "**********" at bounding box center [213, 172] width 173 height 125
paste textarea "**********"
drag, startPoint x: 139, startPoint y: 171, endPoint x: 160, endPoint y: 178, distance: 22.4
click at [160, 178] on textarea "**********" at bounding box center [213, 172] width 173 height 125
drag, startPoint x: 139, startPoint y: 184, endPoint x: 156, endPoint y: 185, distance: 17.5
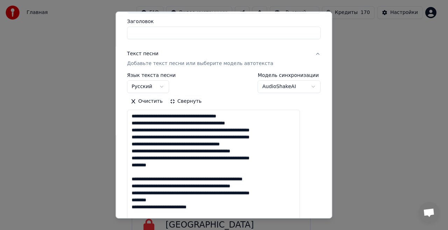
click at [156, 185] on textarea "**********" at bounding box center [213, 172] width 173 height 125
paste textarea "**********"
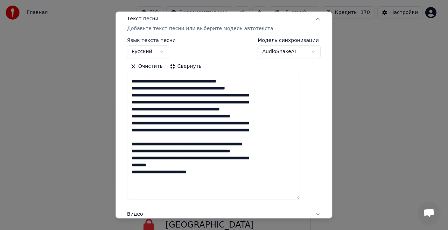
drag, startPoint x: 140, startPoint y: 172, endPoint x: 159, endPoint y: 178, distance: 20.0
click at [159, 178] on textarea "**********" at bounding box center [213, 137] width 173 height 125
drag, startPoint x: 139, startPoint y: 185, endPoint x: 156, endPoint y: 185, distance: 17.5
click at [156, 185] on textarea "**********" at bounding box center [213, 137] width 173 height 125
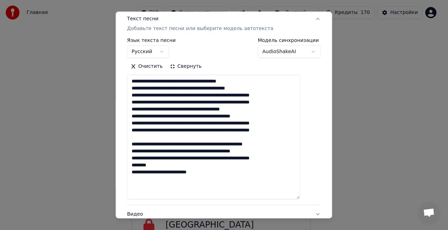
paste textarea "**********"
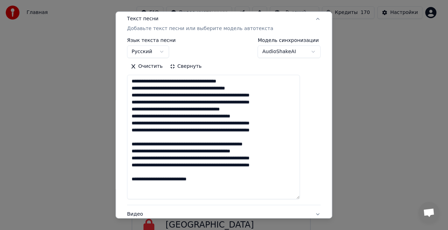
scroll to position [28, 0]
paste textarea "**********"
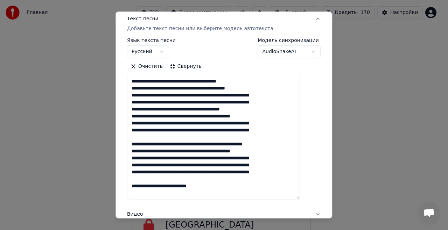
paste textarea "**********"
type textarea "**********"
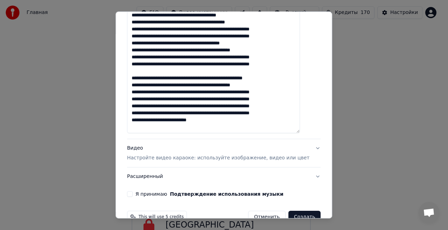
scroll to position [171, 0]
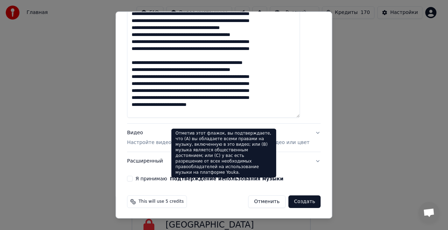
click at [199, 180] on button "Подтверждение использования музыки" at bounding box center [226, 178] width 113 height 5
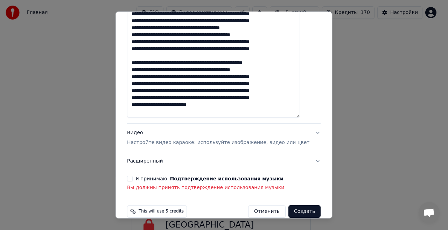
click at [144, 178] on label "Я принимаю Подтверждение использования музыки" at bounding box center [209, 178] width 148 height 5
click at [133, 178] on button "Я принимаю Подтверждение использования музыки" at bounding box center [130, 179] width 6 height 6
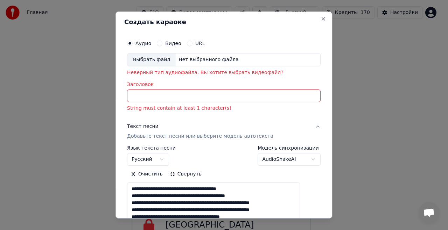
scroll to position [0, 0]
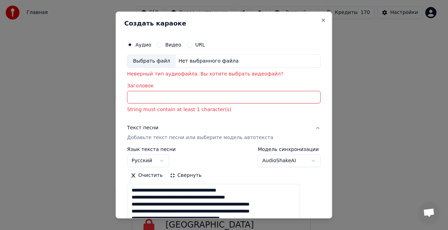
click at [204, 98] on input "Заголовок" at bounding box center [224, 97] width 194 height 13
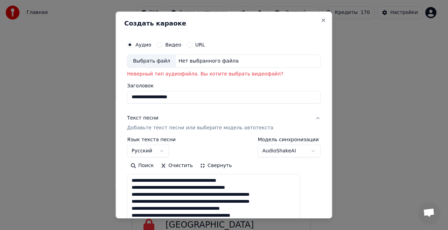
drag, startPoint x: 163, startPoint y: 97, endPoint x: 119, endPoint y: 95, distance: 44.1
click at [120, 95] on body "Главная FAQ Видео-инструкции Русский Кредиты 170 Настройки Добро пожаловать в Y…" at bounding box center [221, 76] width 442 height 379
click at [203, 99] on input "**********" at bounding box center [224, 97] width 194 height 13
click at [207, 62] on div "Нет выбранного файла" at bounding box center [209, 61] width 66 height 7
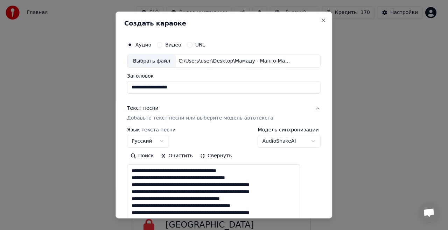
drag, startPoint x: 162, startPoint y: 87, endPoint x: 112, endPoint y: 87, distance: 50.4
click at [112, 87] on body "Главная FAQ Видео-инструкции Русский Кредиты 170 Настройки Добро пожаловать в Y…" at bounding box center [221, 76] width 442 height 379
click at [208, 85] on input "**********" at bounding box center [224, 87] width 194 height 13
type input "**********"
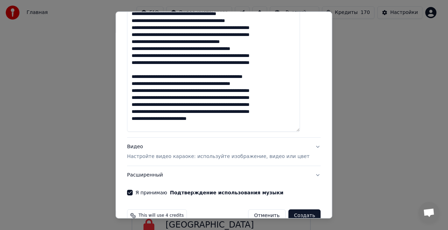
scroll to position [171, 0]
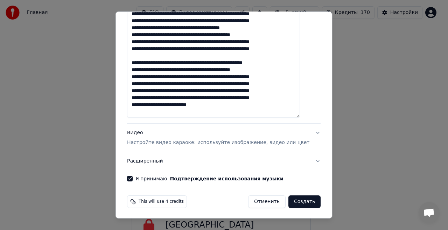
click at [267, 138] on div "Видео Настройте видео караоке: используйте изображение, видео или цвет" at bounding box center [218, 137] width 182 height 17
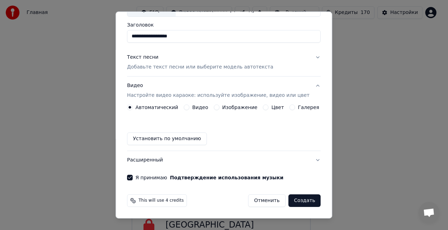
scroll to position [50, 0]
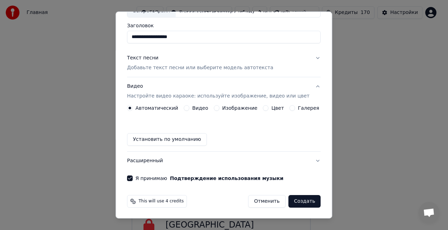
click at [199, 106] on label "Видео" at bounding box center [200, 108] width 16 height 5
click at [189, 106] on button "Видео" at bounding box center [187, 108] width 6 height 6
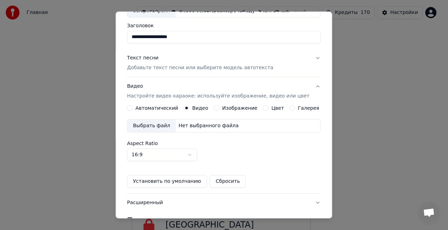
click at [164, 124] on div "Выбрать файл" at bounding box center [151, 126] width 48 height 13
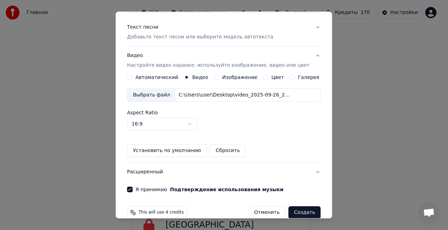
scroll to position [92, 0]
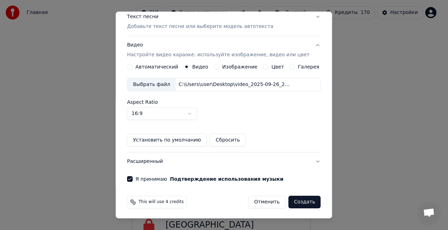
click at [297, 202] on button "Создать" at bounding box center [304, 202] width 32 height 13
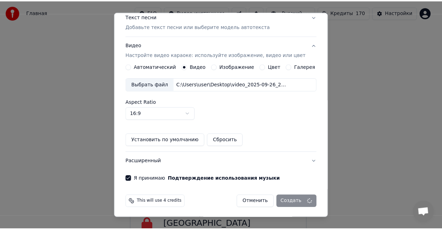
scroll to position [11, 0]
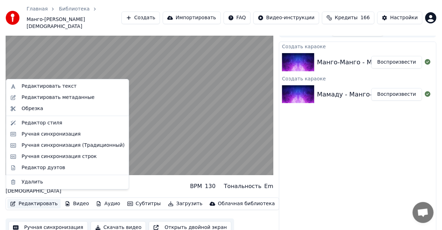
click at [49, 199] on button "Редактировать" at bounding box center [33, 204] width 53 height 10
click at [77, 135] on div "Ручная синхронизация" at bounding box center [73, 134] width 103 height 7
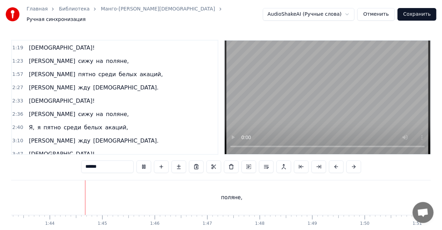
scroll to position [0, 5432]
click at [71, 12] on link "Библиотека" at bounding box center [74, 9] width 31 height 7
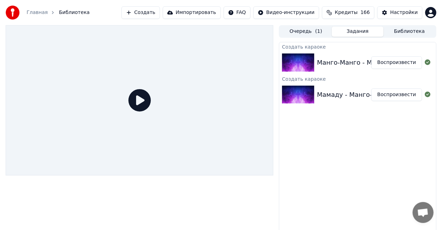
click at [306, 98] on img at bounding box center [298, 95] width 32 height 18
click at [323, 63] on div "Манго-Манго - Мамаду" at bounding box center [355, 63] width 76 height 10
click at [317, 93] on div "Мамаду - Манго-Манго" at bounding box center [355, 95] width 76 height 10
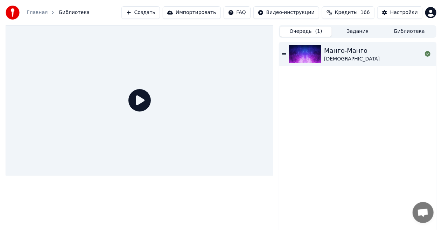
click at [309, 30] on button "Очередь ( 1 )" at bounding box center [306, 32] width 52 height 10
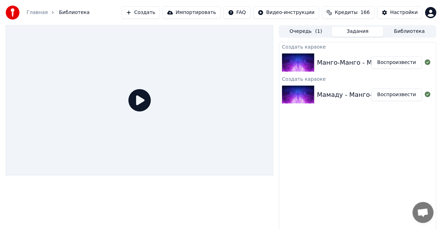
click at [349, 33] on button "Задания" at bounding box center [358, 32] width 52 height 10
click at [341, 58] on div "Манго-Манго - Мамаду" at bounding box center [355, 63] width 76 height 10
click at [331, 84] on div "Мамаду - Манго-Манго Воспроизвести" at bounding box center [357, 95] width 157 height 24
click at [141, 101] on icon at bounding box center [139, 100] width 22 height 22
click at [292, 89] on img at bounding box center [298, 95] width 32 height 18
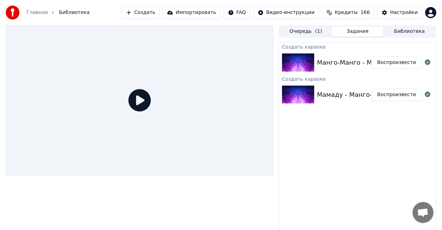
click at [339, 58] on div "Манго-Манго - Мамаду" at bounding box center [355, 63] width 76 height 10
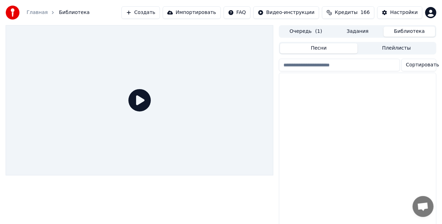
click at [389, 30] on button "Библиотека" at bounding box center [410, 32] width 52 height 10
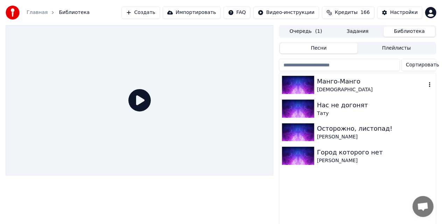
click at [336, 82] on div "Манго-Манго" at bounding box center [371, 82] width 109 height 10
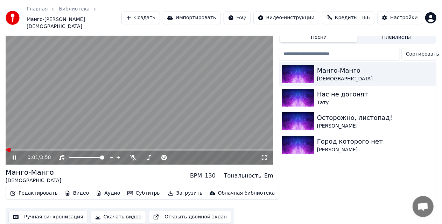
scroll to position [24, 0]
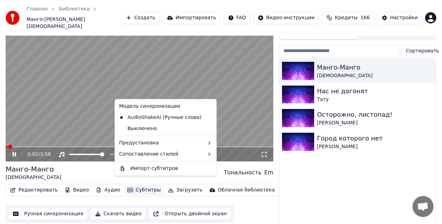
click at [134, 185] on button "Субтитры" at bounding box center [144, 190] width 39 height 10
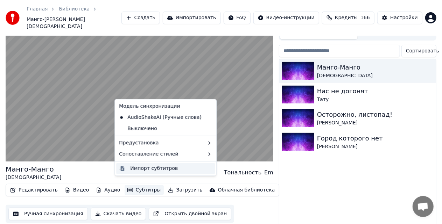
click at [160, 166] on div "Импорт субтитров" at bounding box center [154, 168] width 48 height 7
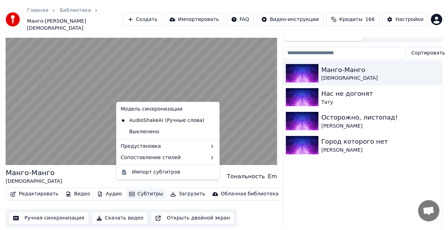
scroll to position [19, 0]
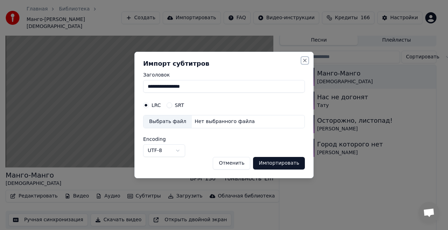
click at [304, 61] on button "Close" at bounding box center [305, 61] width 6 height 6
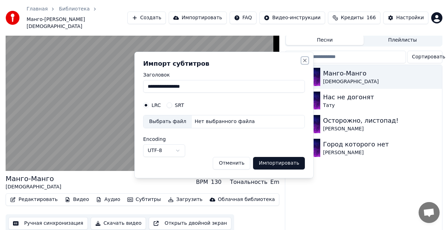
scroll to position [15, 0]
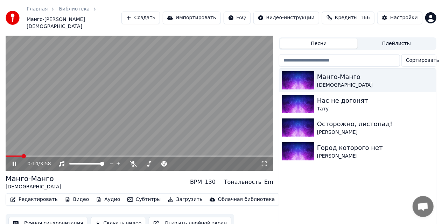
click at [162, 83] on video at bounding box center [140, 96] width 268 height 150
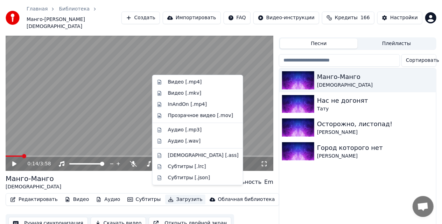
click at [169, 195] on button "Загрузить" at bounding box center [185, 200] width 40 height 10
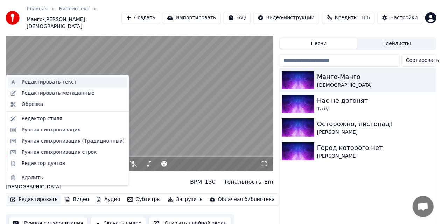
click at [69, 81] on div "Редактировать текст" at bounding box center [73, 82] width 103 height 7
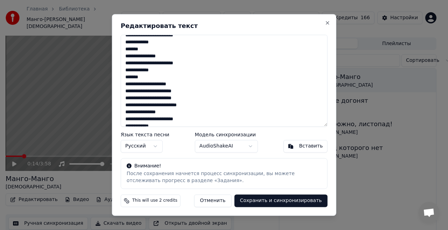
scroll to position [0, 0]
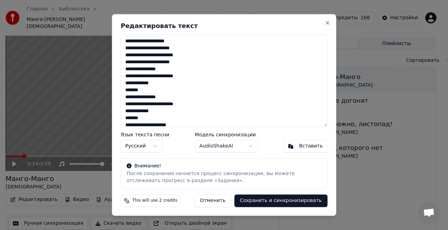
drag, startPoint x: 159, startPoint y: 121, endPoint x: 124, endPoint y: 29, distance: 98.3
click at [124, 29] on div "**********" at bounding box center [224, 115] width 224 height 202
type textarea "**********"
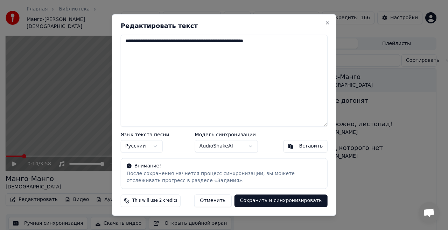
drag, startPoint x: 287, startPoint y: 43, endPoint x: 120, endPoint y: 40, distance: 166.6
click at [121, 40] on textarea "**********" at bounding box center [224, 81] width 207 height 92
type textarea "**********"
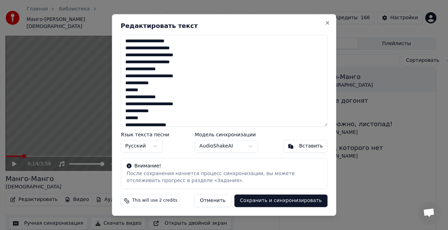
click at [190, 92] on textarea "**********" at bounding box center [224, 81] width 207 height 92
click at [220, 106] on textarea "**********" at bounding box center [224, 81] width 207 height 92
drag, startPoint x: 165, startPoint y: 117, endPoint x: 122, endPoint y: 24, distance: 101.8
click at [122, 24] on div "**********" at bounding box center [224, 115] width 224 height 202
paste textarea "**********"
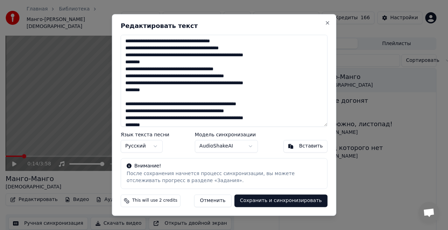
drag, startPoint x: 125, startPoint y: 55, endPoint x: 287, endPoint y: 56, distance: 162.4
click at [287, 56] on textarea "**********" at bounding box center [224, 81] width 207 height 92
drag, startPoint x: 147, startPoint y: 62, endPoint x: 122, endPoint y: 61, distance: 24.9
click at [122, 61] on textarea "**********" at bounding box center [224, 81] width 207 height 92
paste textarea "**********"
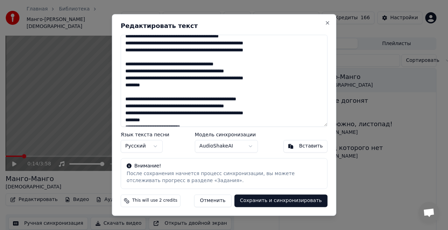
scroll to position [19, 0]
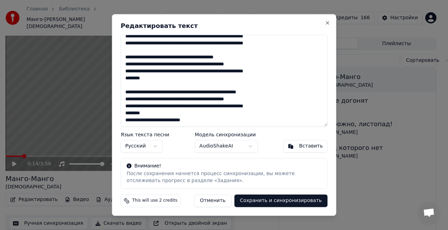
drag, startPoint x: 155, startPoint y: 78, endPoint x: 123, endPoint y: 77, distance: 31.9
click at [123, 77] on textarea "**********" at bounding box center [224, 81] width 207 height 92
paste textarea "**********"
drag, startPoint x: 161, startPoint y: 113, endPoint x: 120, endPoint y: 112, distance: 40.6
click at [121, 112] on textarea "**********" at bounding box center [224, 81] width 207 height 92
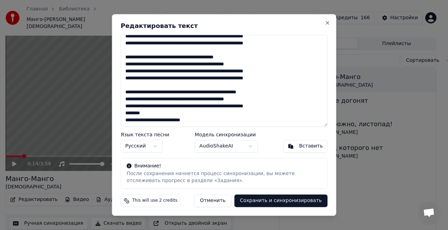
paste textarea "**********"
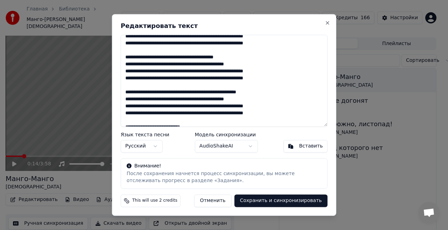
paste textarea "**********"
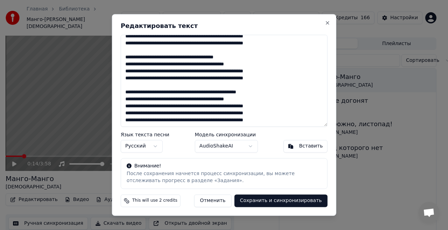
scroll to position [23, 0]
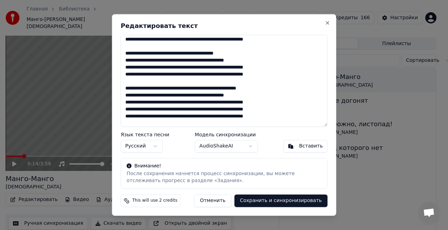
paste textarea "**********"
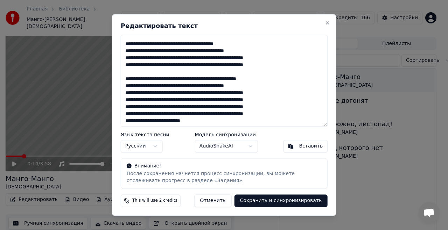
scroll to position [33, 0]
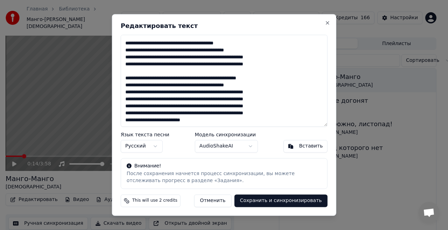
type textarea "**********"
click at [275, 202] on button "Сохранить и синхронизировать" at bounding box center [280, 201] width 93 height 13
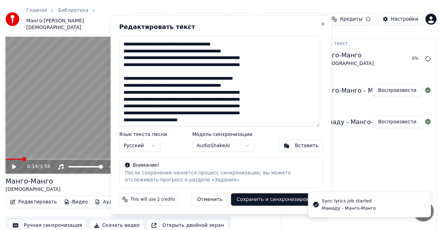
scroll to position [10, 0]
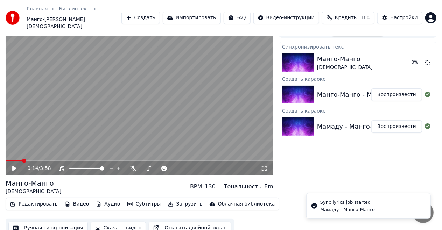
click at [43, 199] on button "Редактировать" at bounding box center [33, 204] width 53 height 10
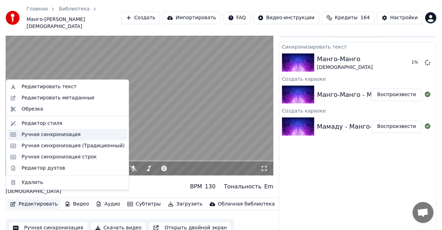
click at [66, 132] on div "Ручная синхронизация" at bounding box center [51, 134] width 59 height 7
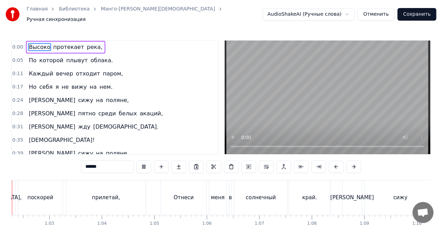
scroll to position [0, 3225]
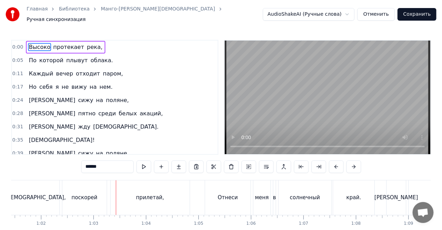
click at [129, 13] on link "Манго-[PERSON_NAME][DEMOGRAPHIC_DATA]" at bounding box center [158, 9] width 114 height 7
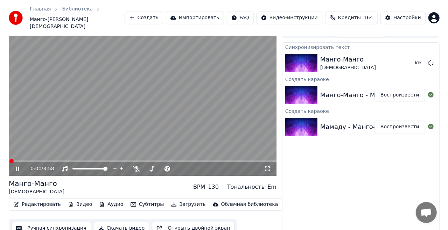
scroll to position [11, 0]
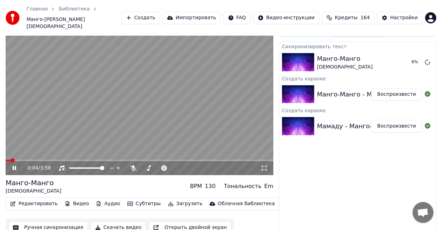
click at [14, 166] on icon at bounding box center [19, 169] width 16 height 6
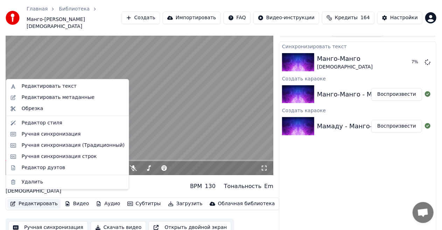
click at [37, 199] on button "Редактировать" at bounding box center [33, 204] width 53 height 10
click at [47, 85] on div "Редактировать текст" at bounding box center [49, 86] width 55 height 7
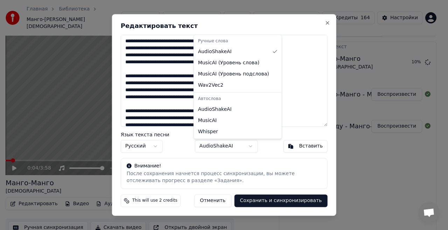
click at [224, 148] on body "Главная Библиотека Манго-Манго • Мамаду Создать Импортировать FAQ Видео-инструк…" at bounding box center [221, 104] width 442 height 230
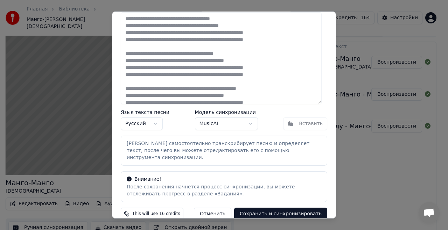
scroll to position [22, 0]
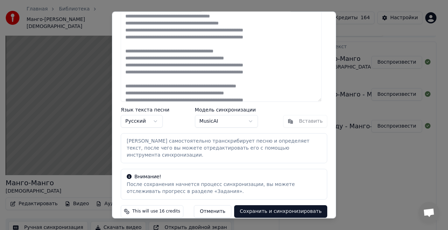
click at [267, 205] on button "Сохранить и синхронизировать" at bounding box center [280, 211] width 93 height 13
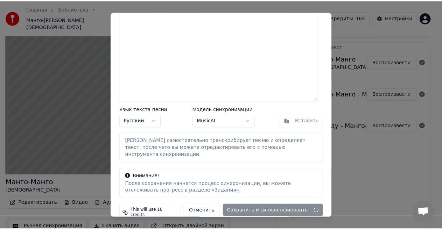
scroll to position [10, 0]
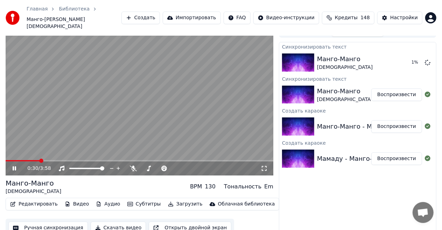
click at [41, 199] on button "Редактировать" at bounding box center [33, 204] width 53 height 10
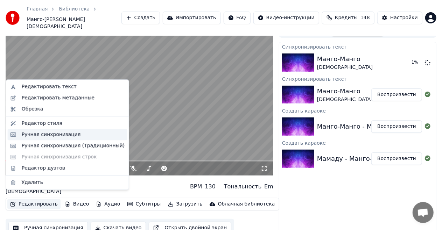
click at [58, 136] on div "Ручная синхронизация" at bounding box center [51, 134] width 59 height 7
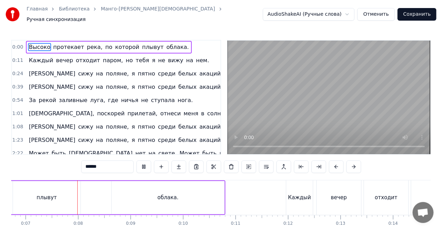
scroll to position [0, 358]
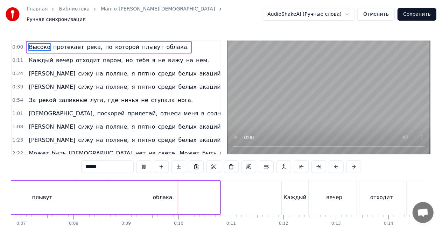
click at [230, 172] on div "0:00 Высоко протекает река, по которой плывут облака. 0:11 Каждый вечер отходит…" at bounding box center [221, 145] width 420 height 211
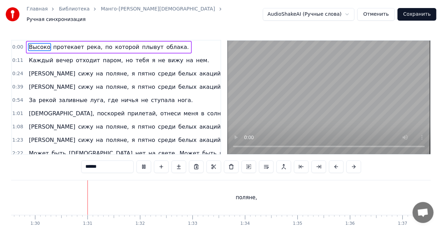
scroll to position [0, 4708]
click at [136, 194] on div "поляне," at bounding box center [238, 198] width 653 height 35
type input "*******"
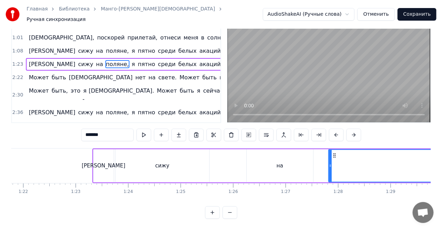
scroll to position [0, 4235]
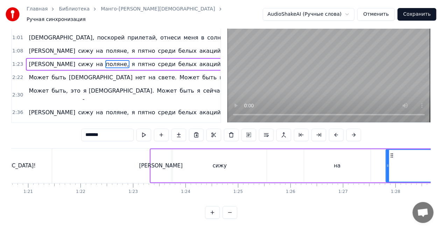
click at [26, 45] on div "Я сижу на поляне, я пятно среди белых акаций, я жду Мамаду. [DEMOGRAPHIC_DATA]!" at bounding box center [204, 51] width 357 height 13
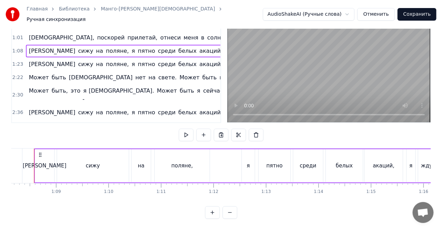
scroll to position [0, 3565]
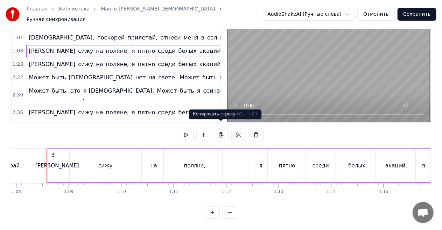
click at [223, 129] on button at bounding box center [221, 135] width 15 height 13
click at [29, 60] on span "[PERSON_NAME]" at bounding box center [52, 64] width 48 height 8
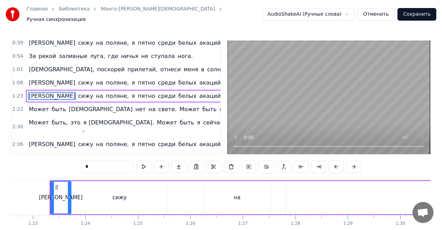
scroll to position [0, 4339]
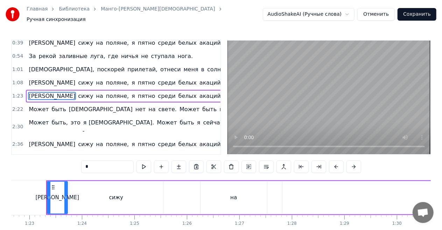
click at [39, 90] on div "Я сижу на поляне, я пятно среди белых акаций, я жду Мамаду. [DEMOGRAPHIC_DATA]!" at bounding box center [204, 96] width 357 height 13
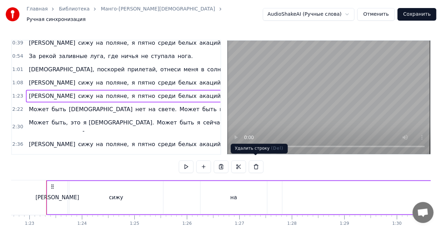
click at [253, 163] on button at bounding box center [256, 167] width 15 height 13
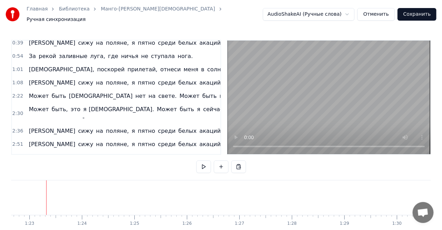
click at [40, 176] on div "0:00 Высоко протекает река, по которой плывут облака. 0:11 Каждый вечер отходит…" at bounding box center [221, 145] width 420 height 211
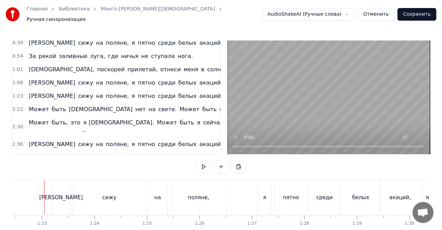
scroll to position [0, 4324]
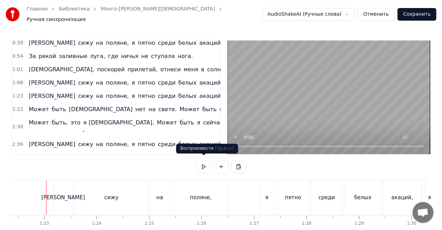
click at [198, 161] on button at bounding box center [203, 167] width 15 height 13
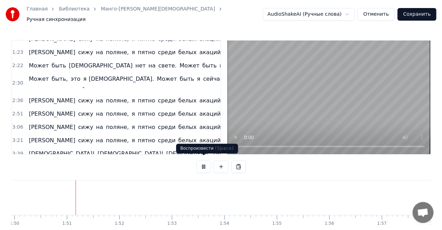
scroll to position [0, 5772]
click at [203, 162] on button at bounding box center [203, 167] width 15 height 13
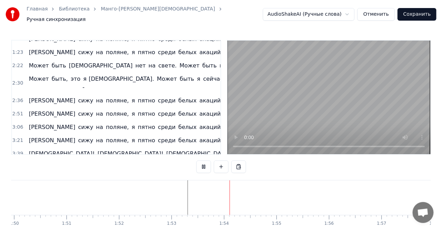
click at [203, 162] on button at bounding box center [203, 167] width 15 height 13
click at [204, 162] on button at bounding box center [203, 167] width 15 height 13
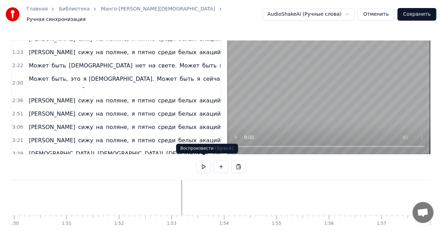
click at [204, 163] on button at bounding box center [203, 167] width 15 height 13
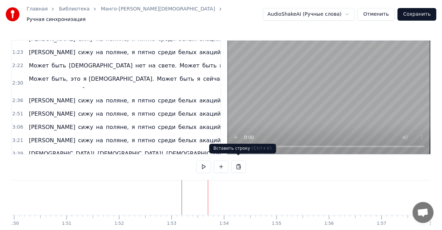
click at [236, 163] on button at bounding box center [238, 167] width 15 height 13
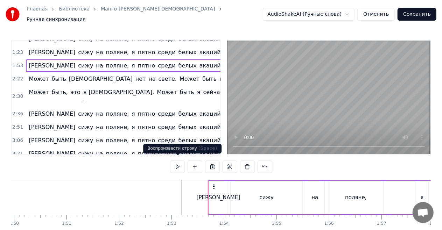
click at [176, 161] on button at bounding box center [177, 167] width 15 height 13
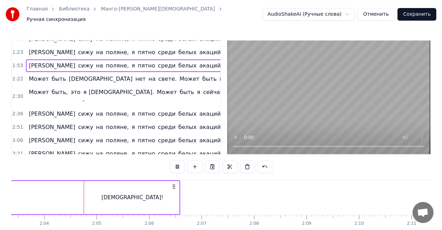
scroll to position [0, 6487]
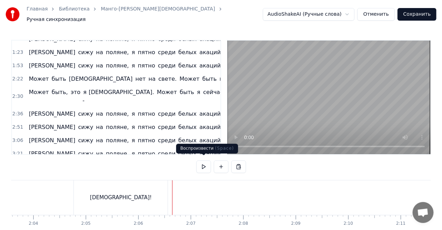
click at [203, 161] on button at bounding box center [203, 167] width 15 height 13
click at [204, 162] on button at bounding box center [203, 167] width 15 height 13
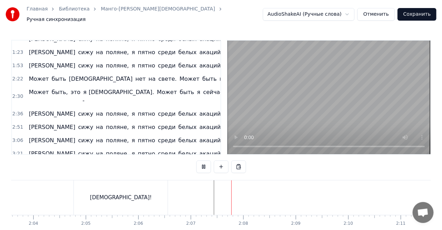
click at [204, 161] on button at bounding box center [203, 167] width 15 height 13
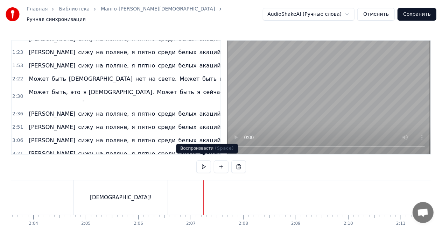
click at [205, 162] on button at bounding box center [203, 167] width 15 height 13
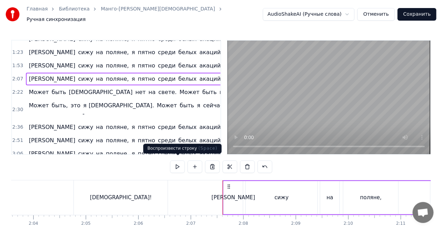
click at [180, 161] on button at bounding box center [177, 167] width 15 height 13
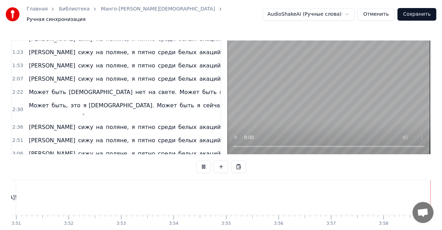
scroll to position [0, 12121]
click at [419, 13] on button "Сохранить" at bounding box center [417, 14] width 39 height 13
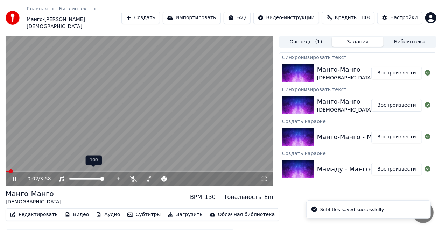
click at [104, 177] on span at bounding box center [102, 179] width 4 height 4
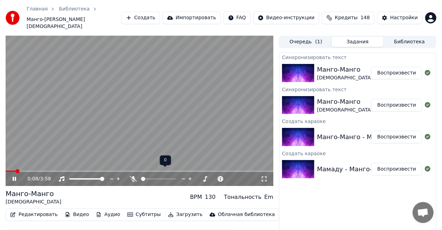
click at [141, 177] on span at bounding box center [143, 179] width 4 height 4
click at [134, 176] on icon at bounding box center [133, 179] width 7 height 6
click at [134, 176] on icon at bounding box center [134, 179] width 4 height 6
click at [44, 172] on div "0:43 / 3:58" at bounding box center [140, 179] width 268 height 14
click at [43, 171] on span at bounding box center [25, 171] width 38 height 1
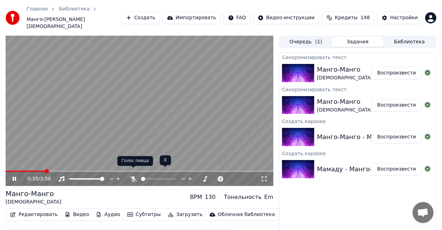
click at [133, 176] on icon at bounding box center [133, 179] width 7 height 6
click at [133, 176] on icon at bounding box center [134, 179] width 4 height 6
click at [39, 171] on span at bounding box center [23, 171] width 34 height 1
click at [133, 176] on icon at bounding box center [133, 179] width 7 height 6
click at [133, 176] on icon at bounding box center [134, 179] width 4 height 6
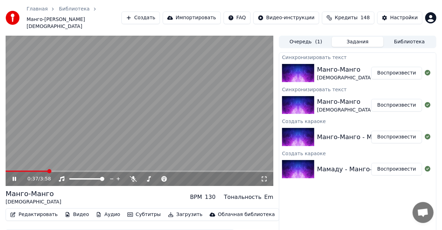
click at [27, 172] on div "0:37 / 3:58" at bounding box center [140, 179] width 268 height 14
click at [26, 172] on div "0:38 / 3:58" at bounding box center [140, 179] width 268 height 14
click at [26, 171] on span at bounding box center [16, 171] width 21 height 1
click at [133, 176] on icon at bounding box center [133, 179] width 7 height 6
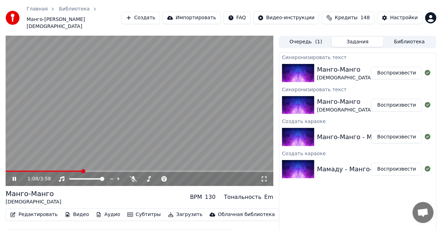
click at [136, 99] on video at bounding box center [140, 111] width 268 height 150
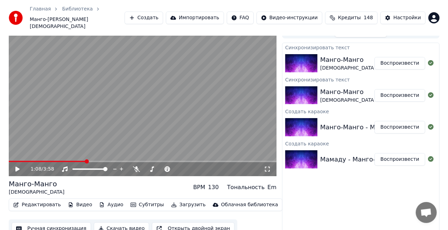
scroll to position [11, 0]
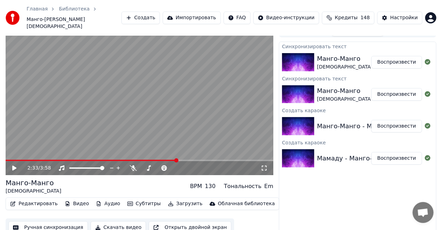
click at [177, 160] on span at bounding box center [140, 160] width 268 height 1
click at [15, 166] on icon at bounding box center [14, 168] width 4 height 5
click at [154, 160] on span at bounding box center [80, 160] width 149 height 1
click at [141, 160] on span at bounding box center [84, 160] width 157 height 1
click at [130, 160] on span at bounding box center [76, 160] width 140 height 1
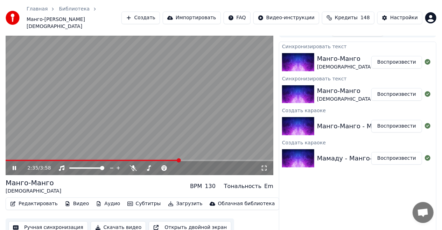
click at [180, 160] on span at bounding box center [140, 160] width 268 height 1
click at [133, 166] on icon at bounding box center [133, 169] width 7 height 6
click at [133, 166] on icon at bounding box center [134, 169] width 4 height 6
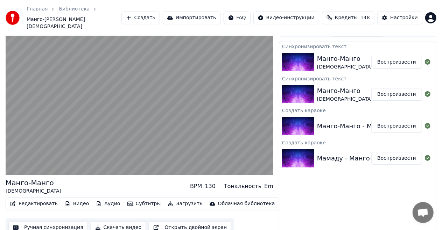
click at [173, 101] on video at bounding box center [140, 100] width 268 height 150
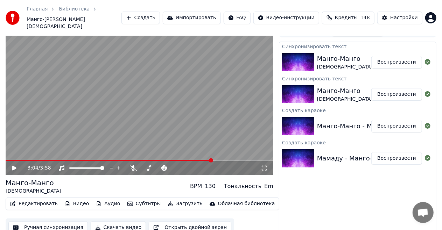
click at [124, 222] on button "Скачать видео" at bounding box center [119, 228] width 56 height 13
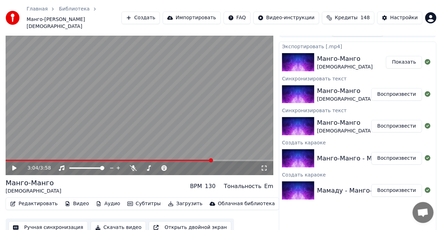
click at [160, 13] on button "Создать" at bounding box center [140, 18] width 38 height 13
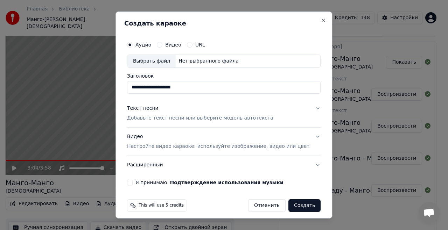
type input "**********"
